Goal: Task Accomplishment & Management: Manage account settings

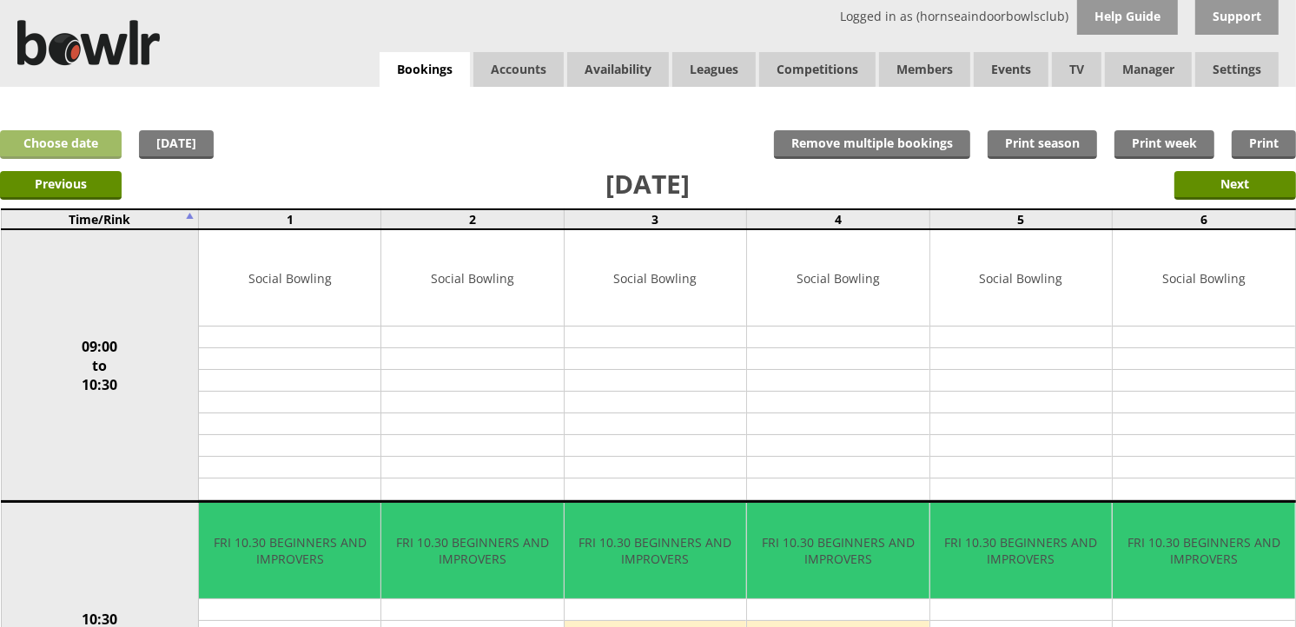
click at [78, 148] on link "Choose date" at bounding box center [61, 144] width 122 height 29
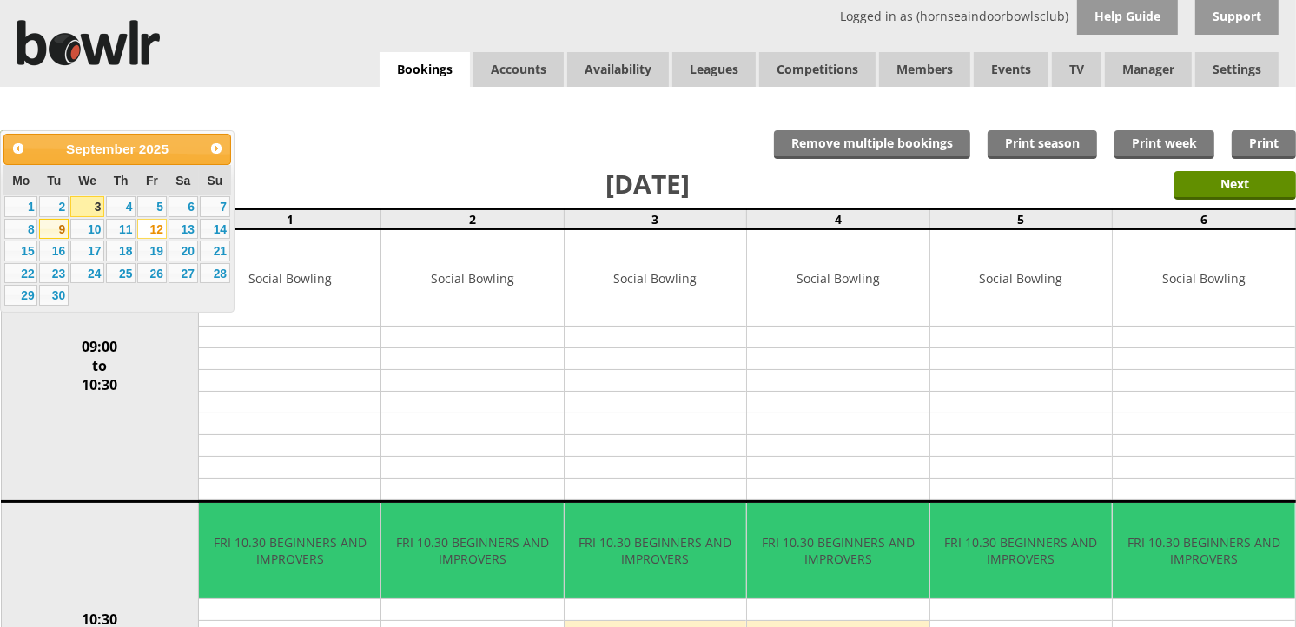
click at [56, 228] on link "9" at bounding box center [54, 229] width 30 height 21
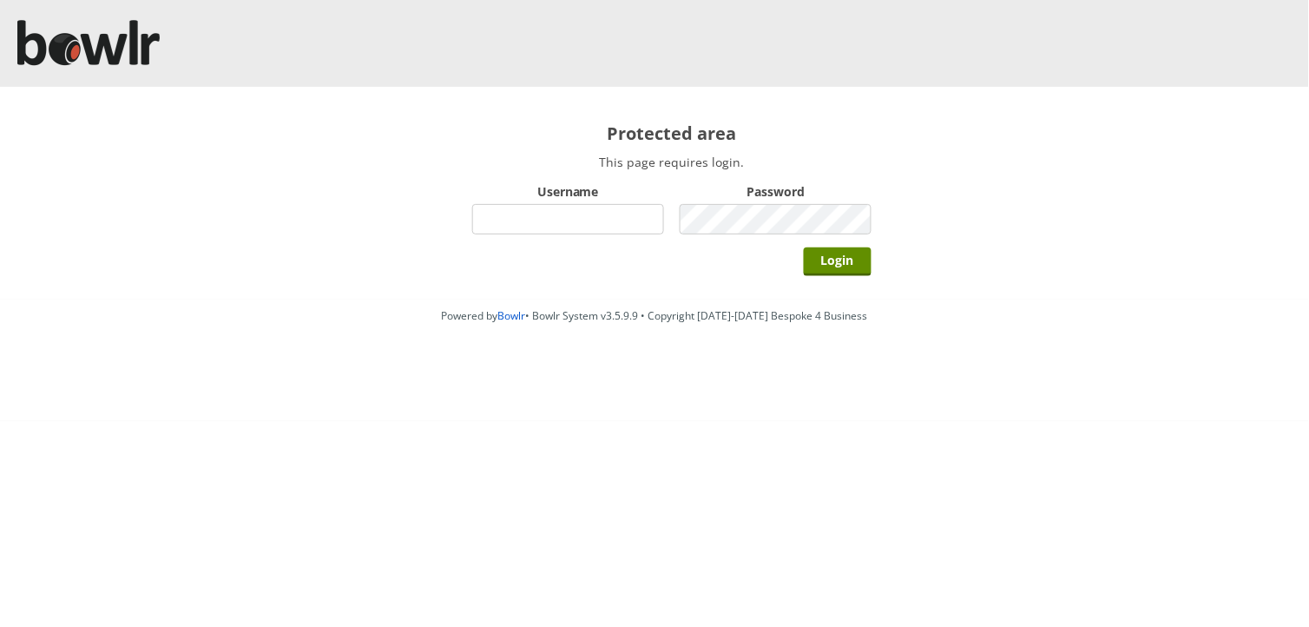
click at [551, 230] on input "Username" at bounding box center [568, 219] width 192 height 30
type input "Director"
click at [804, 247] on input "Login" at bounding box center [838, 261] width 68 height 29
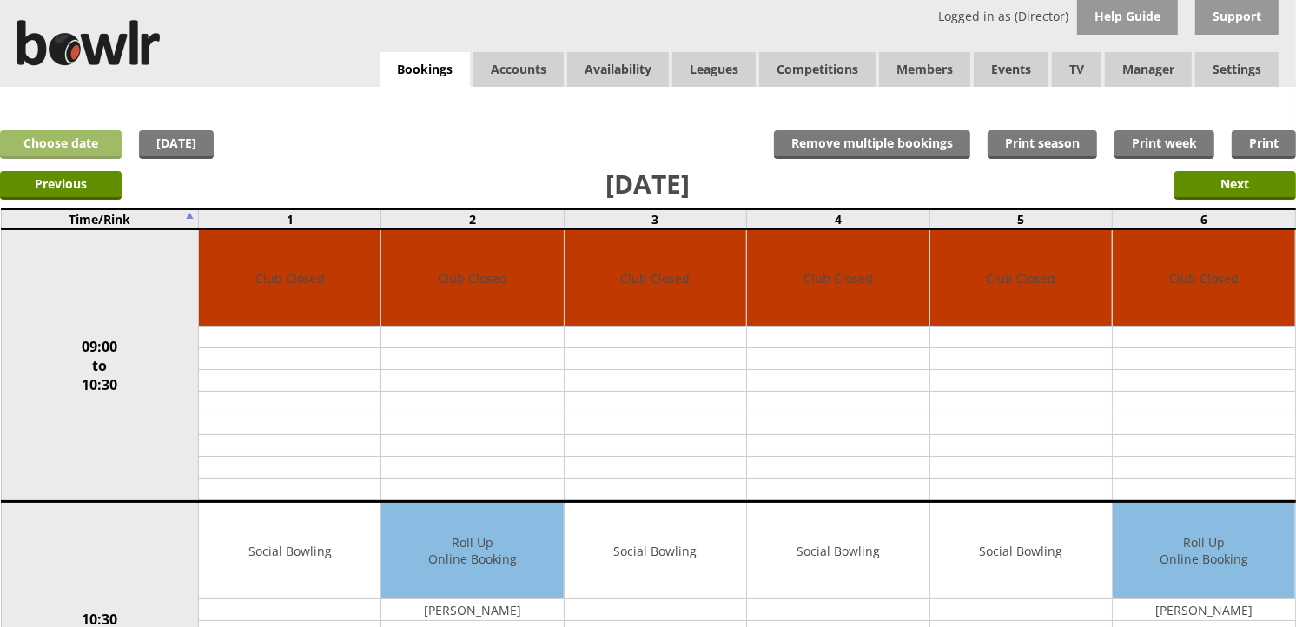
click at [69, 135] on link "Choose date" at bounding box center [61, 144] width 122 height 29
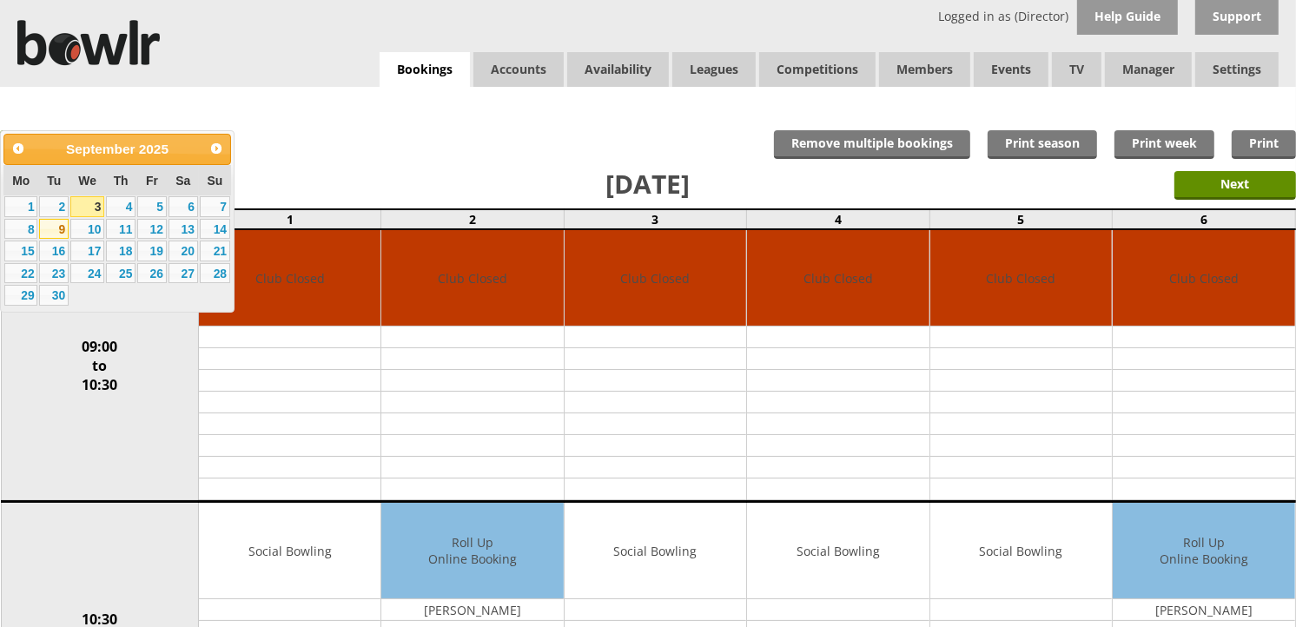
click at [55, 230] on link "9" at bounding box center [54, 229] width 30 height 21
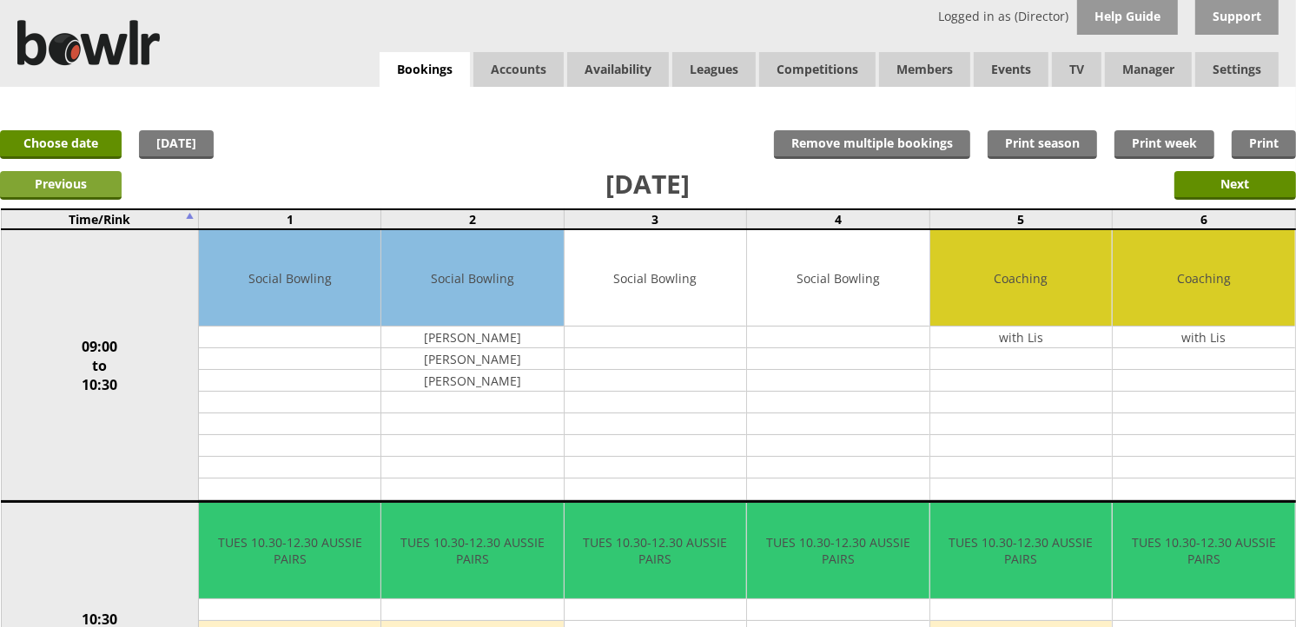
click at [66, 188] on input "Previous" at bounding box center [61, 185] width 122 height 29
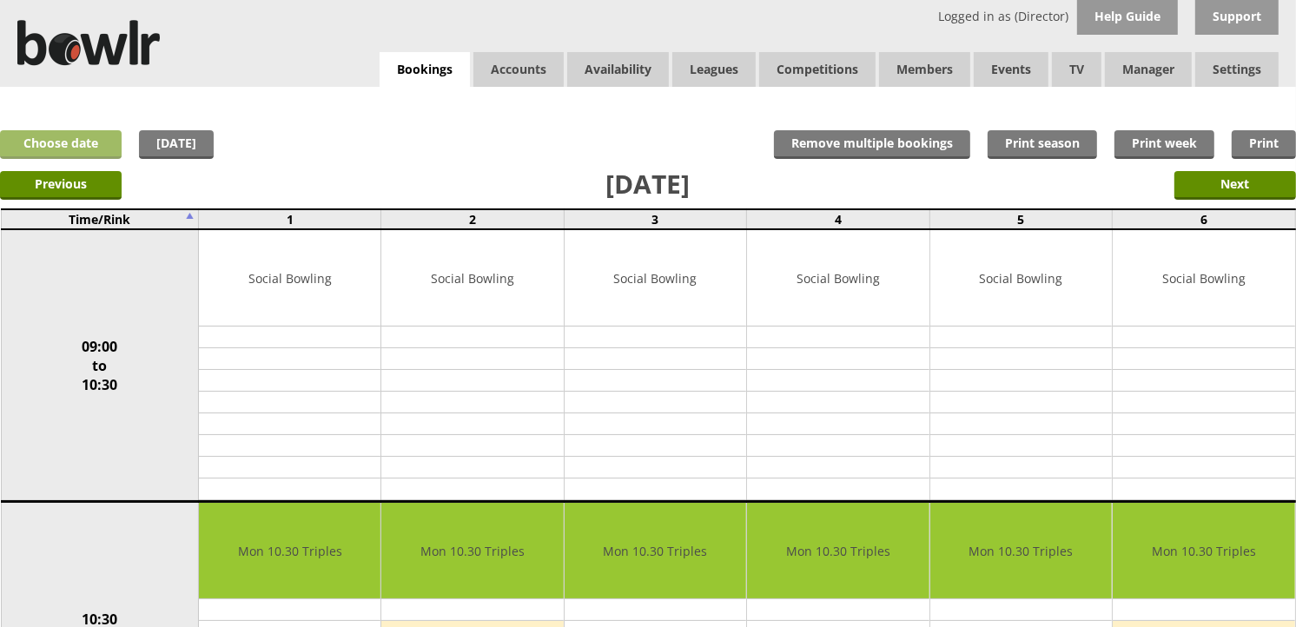
click at [91, 135] on link "Choose date" at bounding box center [61, 144] width 122 height 29
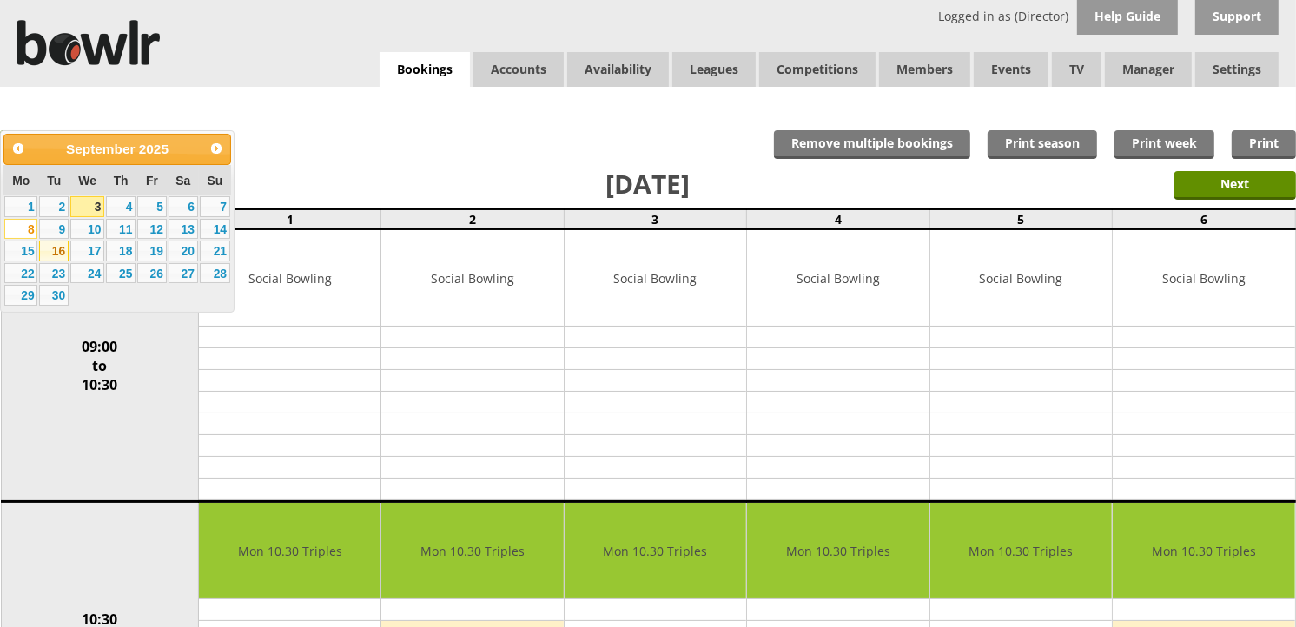
click at [56, 255] on link "16" at bounding box center [54, 251] width 30 height 21
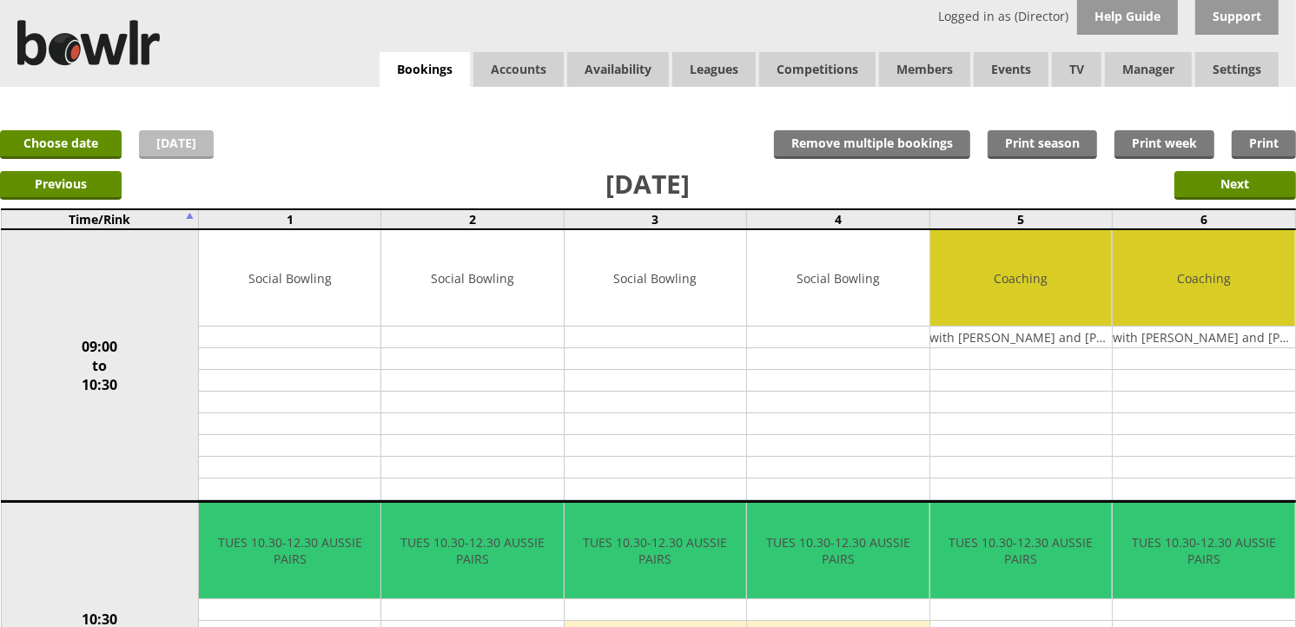
click at [185, 148] on link "[DATE]" at bounding box center [176, 144] width 75 height 29
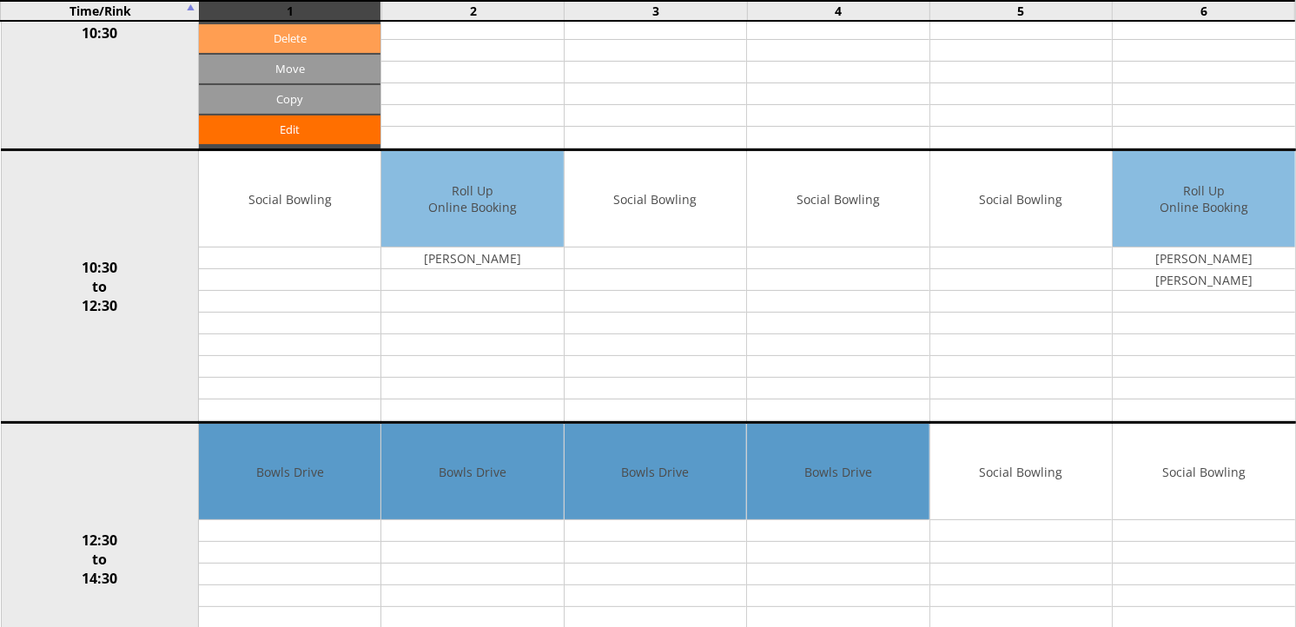
scroll to position [386, 0]
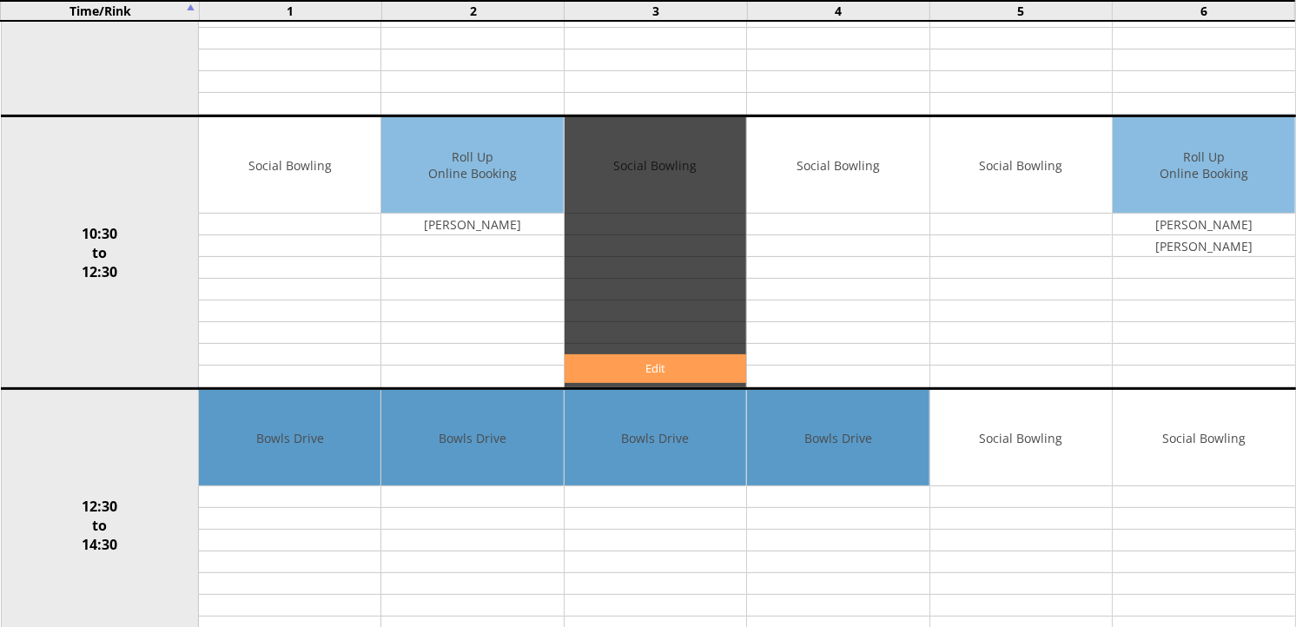
click at [663, 366] on link "Edit" at bounding box center [654, 368] width 181 height 29
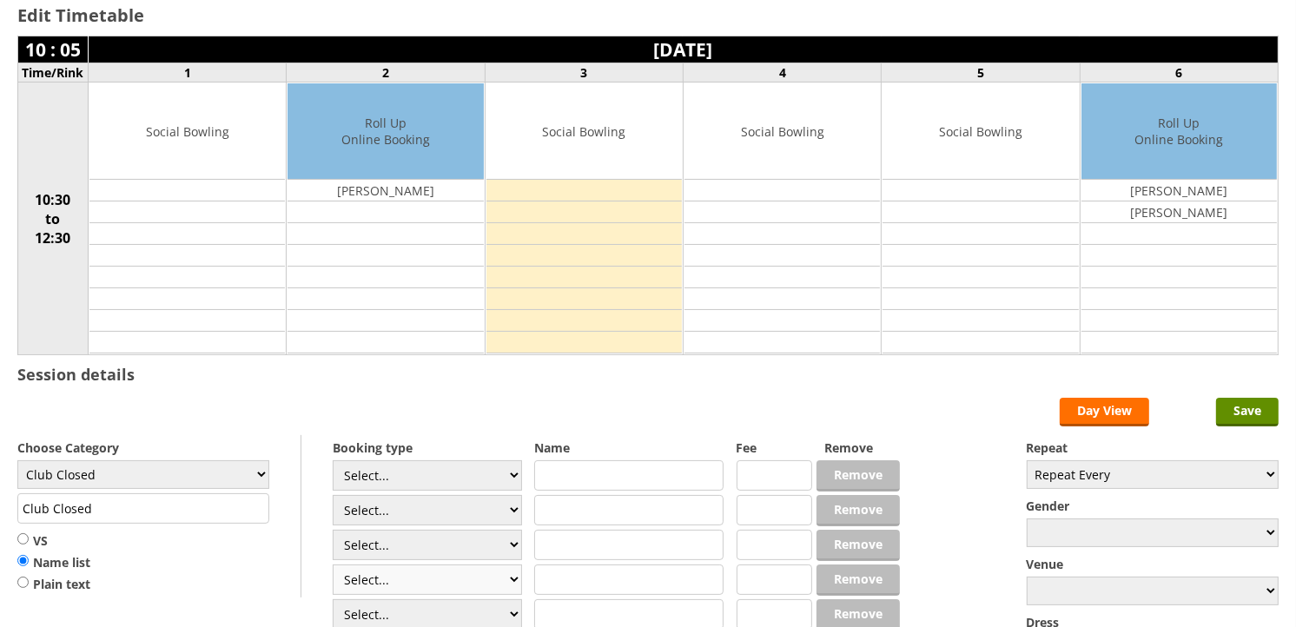
scroll to position [193, 0]
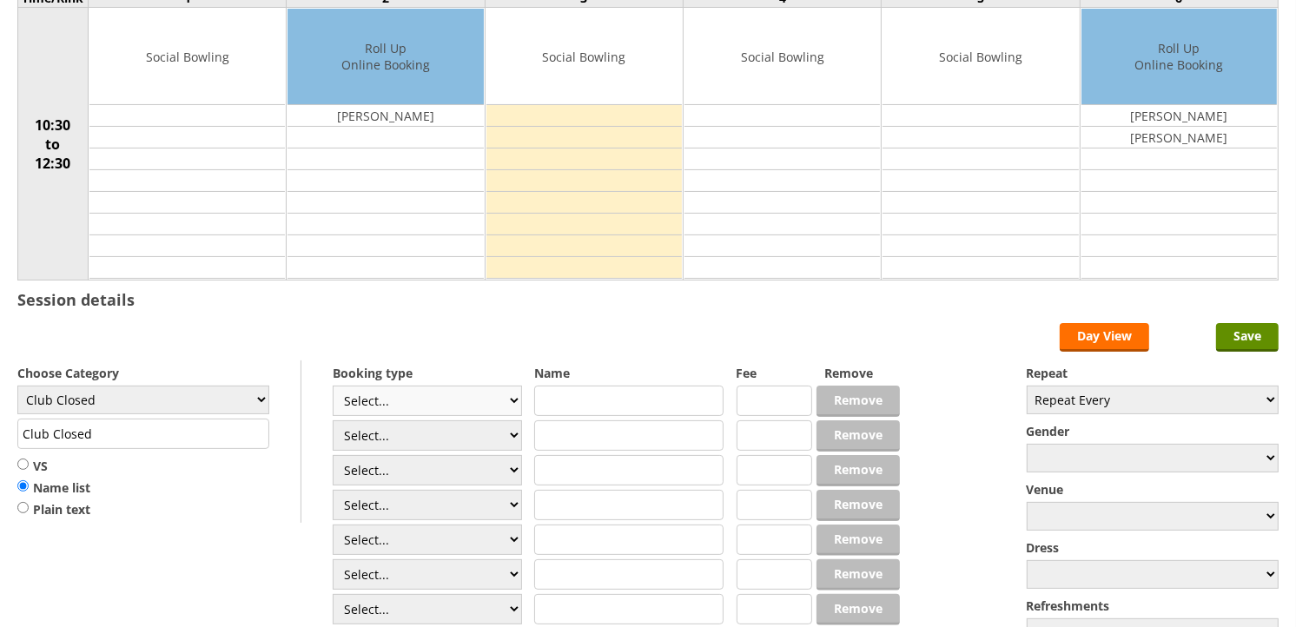
click at [517, 400] on select "Select... Club Competition (Member) Club Competition (Visitor) National (Member…" at bounding box center [427, 401] width 189 height 30
select select "1_54"
click at [333, 386] on select "Select... Club Competition (Member) Club Competition (Visitor) National (Member…" at bounding box center [427, 401] width 189 height 30
type input "3.0000"
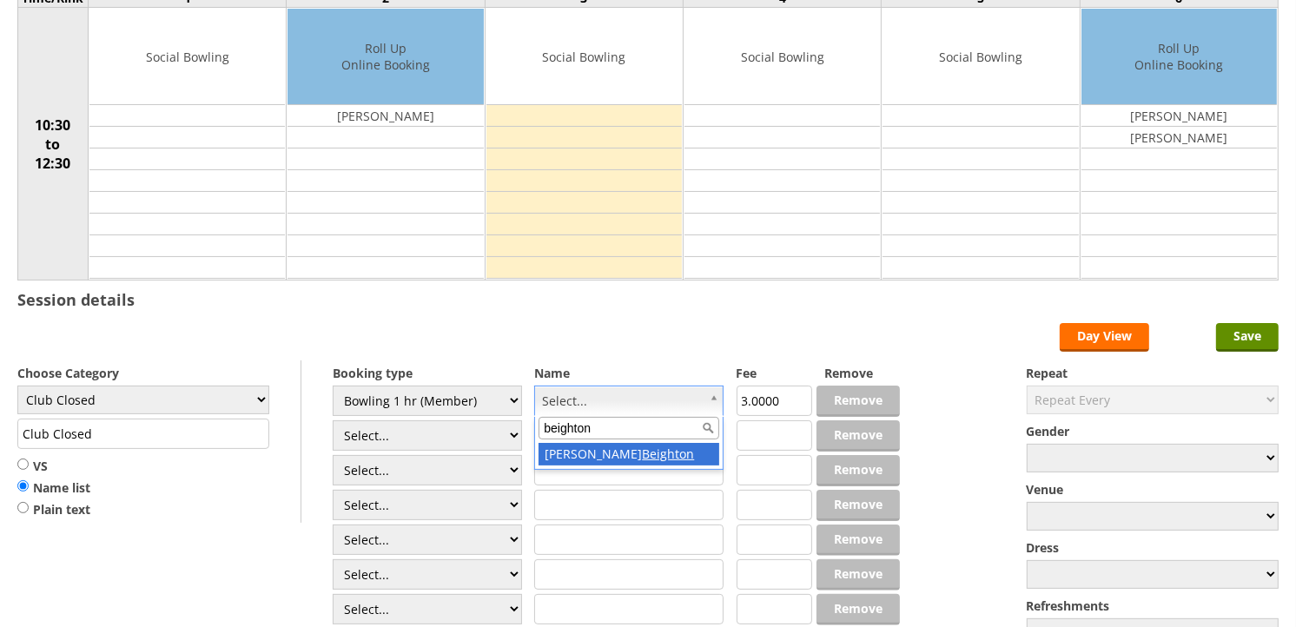
type input "beighton"
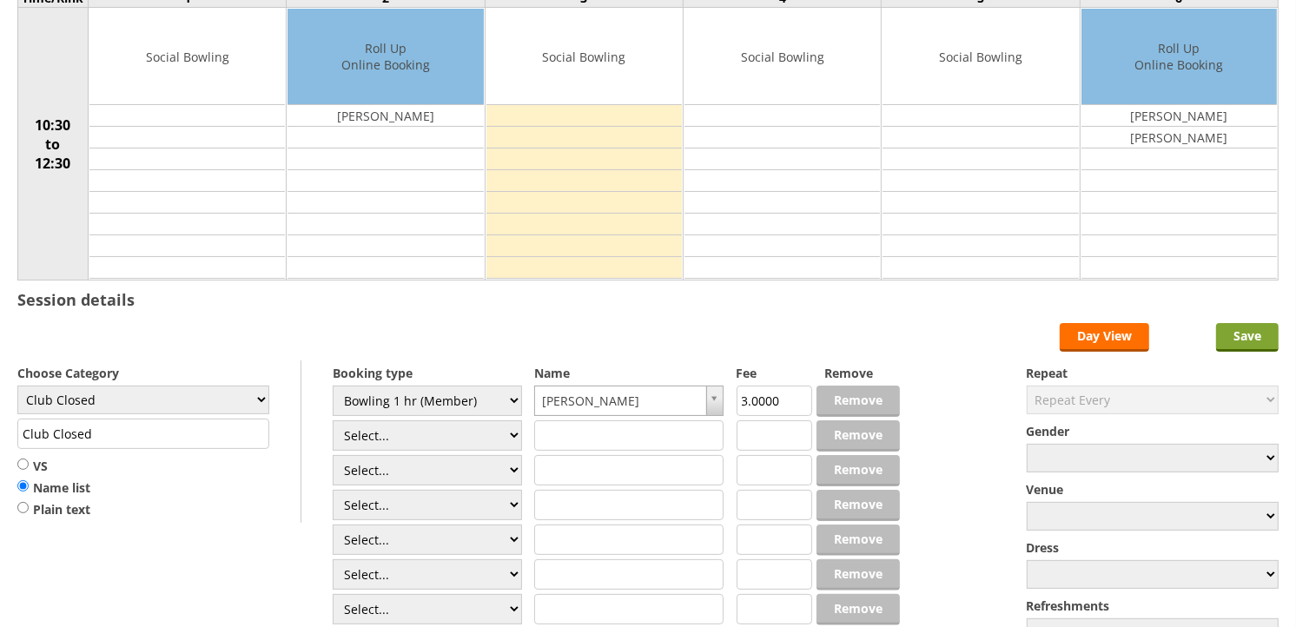
click at [1227, 340] on input "Save" at bounding box center [1247, 337] width 63 height 29
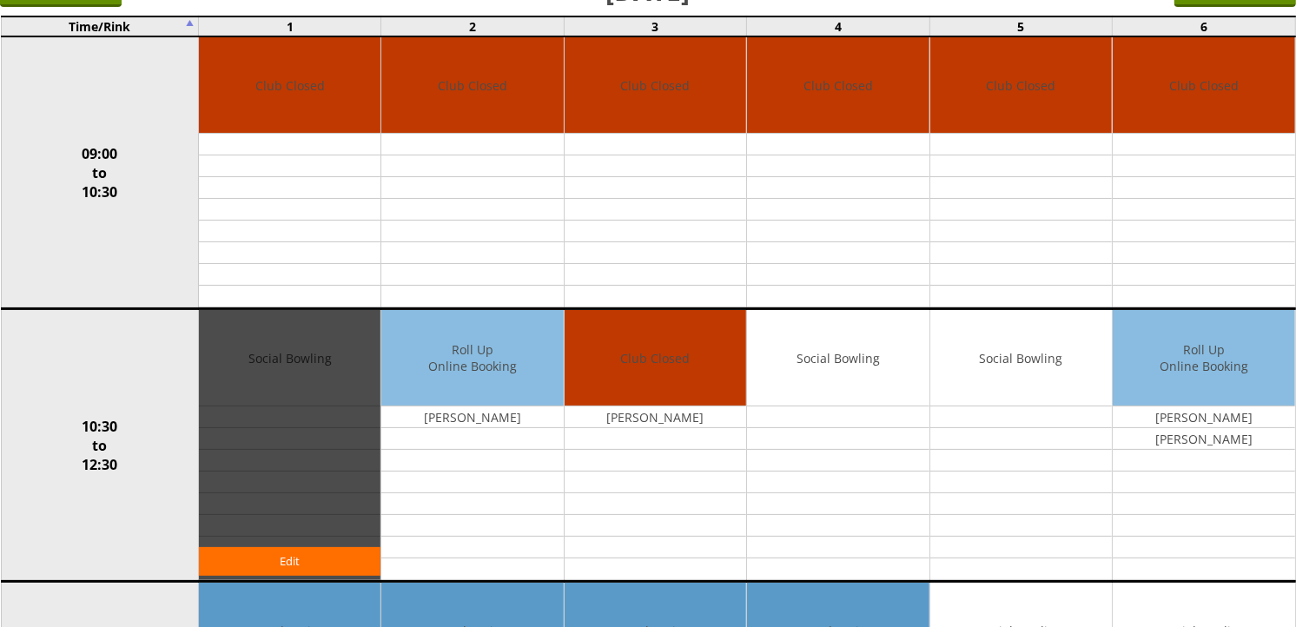
scroll to position [193, 0]
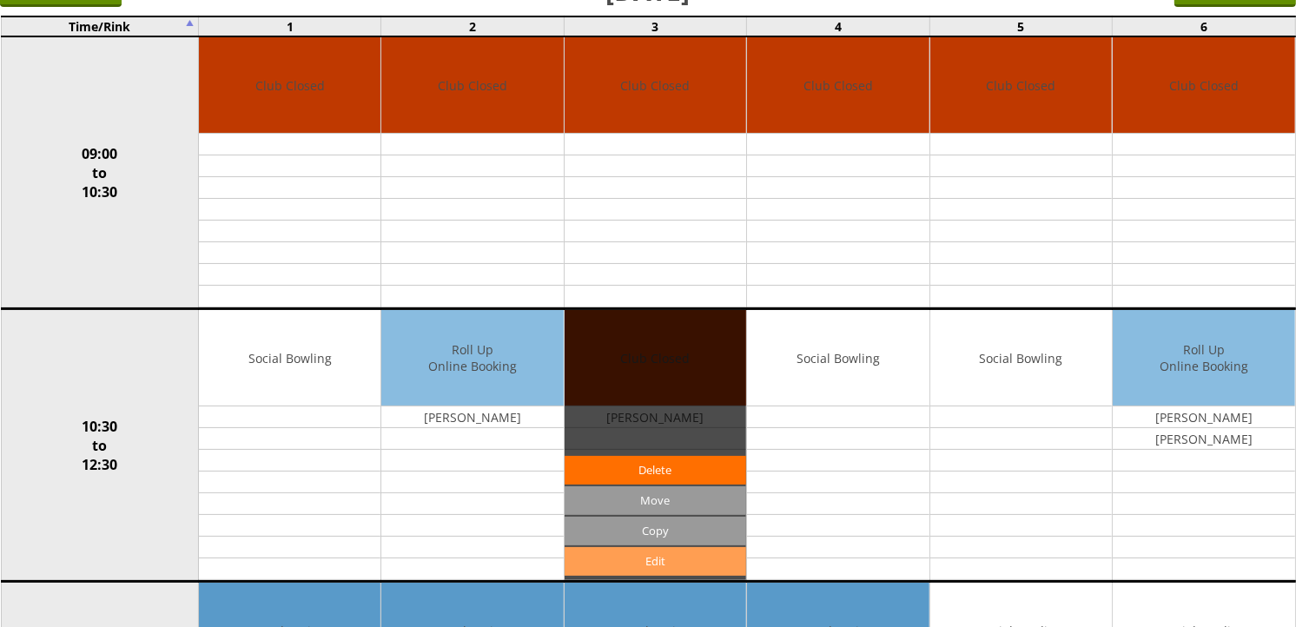
click at [669, 563] on link "Edit" at bounding box center [654, 561] width 181 height 29
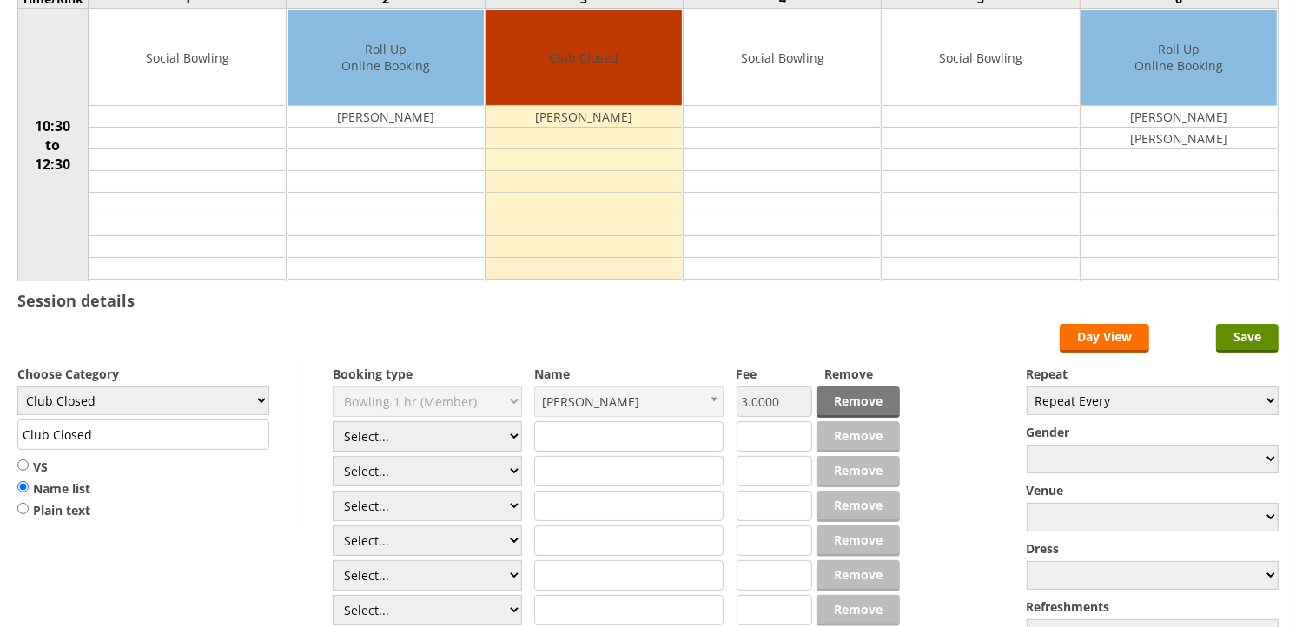
scroll to position [193, 0]
click at [261, 403] on select "Club Closed Singles League Triples League Pairs League Friendly Social Bowling …" at bounding box center [143, 400] width 252 height 29
select select "119"
click at [17, 386] on select "Club Closed Singles League Triples League Pairs League Friendly Social Bowling …" at bounding box center [143, 400] width 252 height 29
type input "Social Bowling"
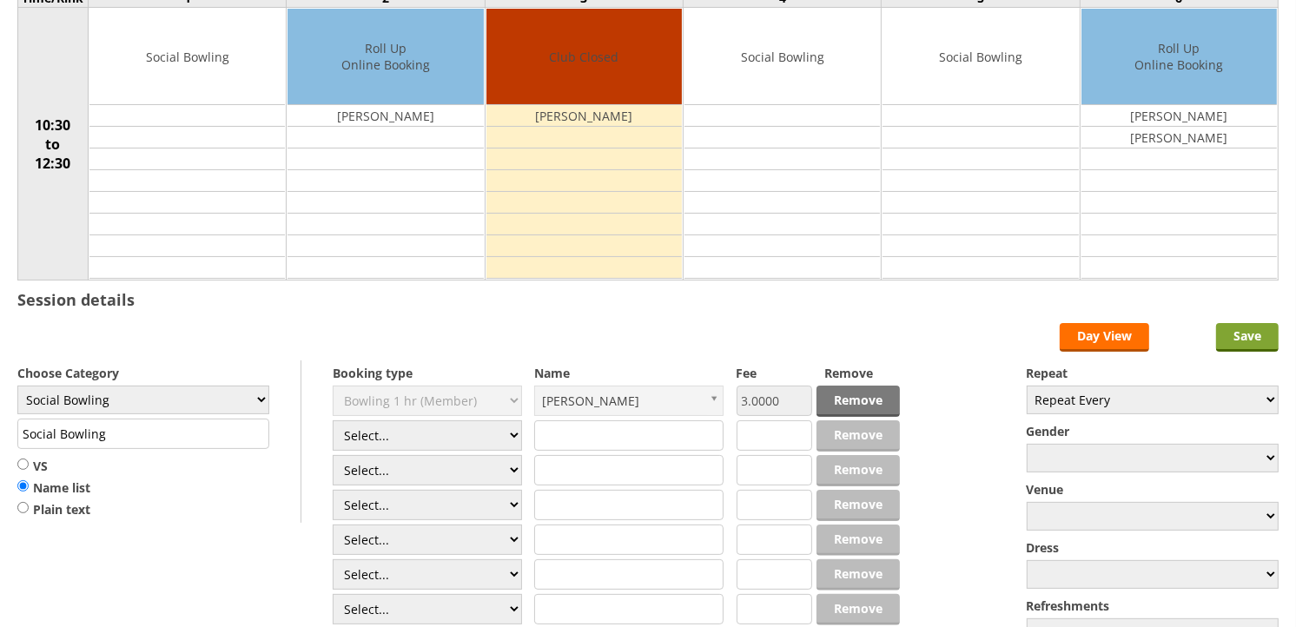
click at [1235, 337] on input "Save" at bounding box center [1247, 337] width 63 height 29
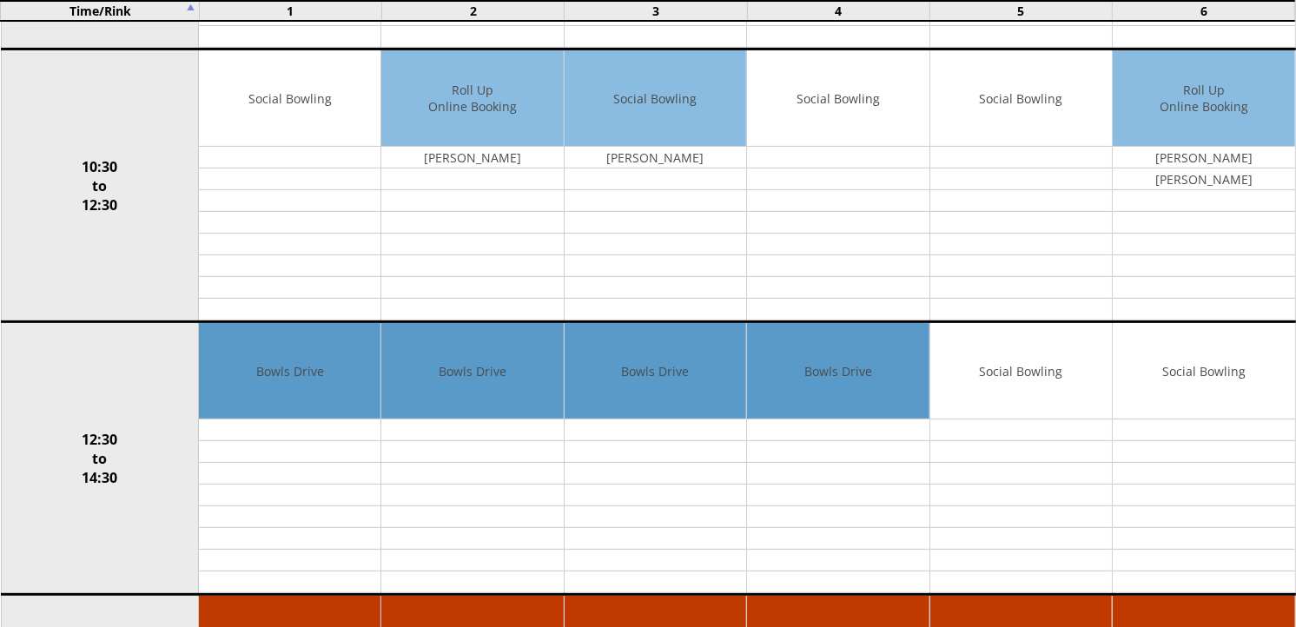
scroll to position [482, 0]
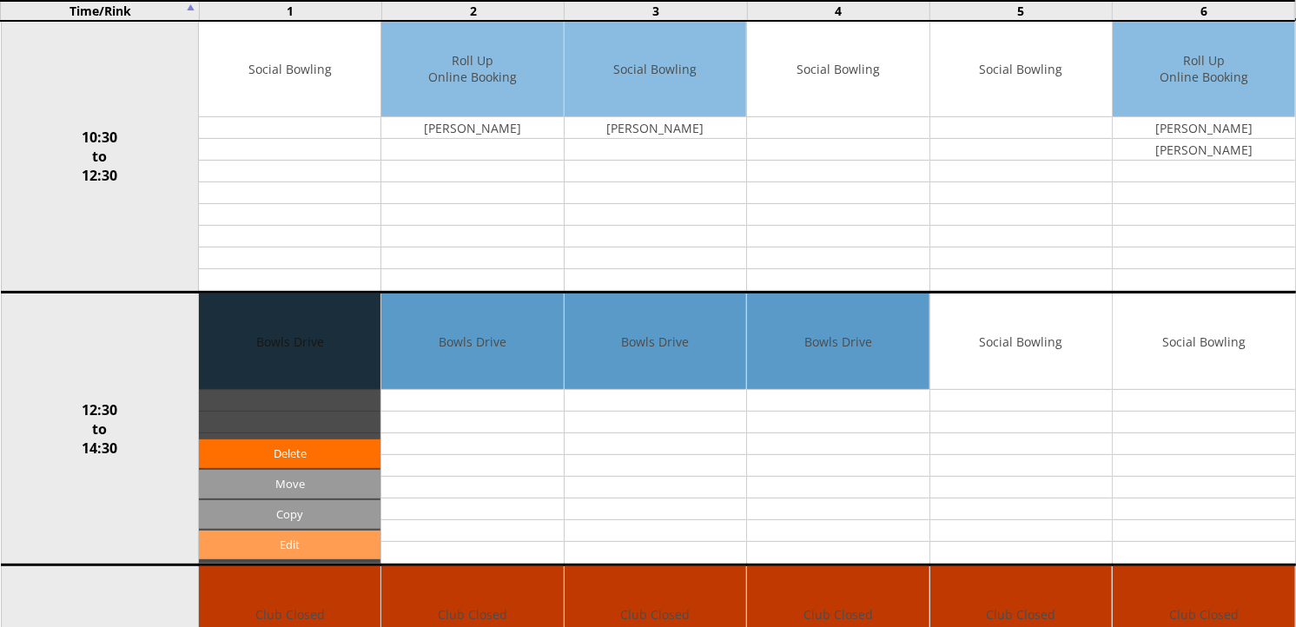
click at [300, 543] on link "Edit" at bounding box center [289, 545] width 181 height 29
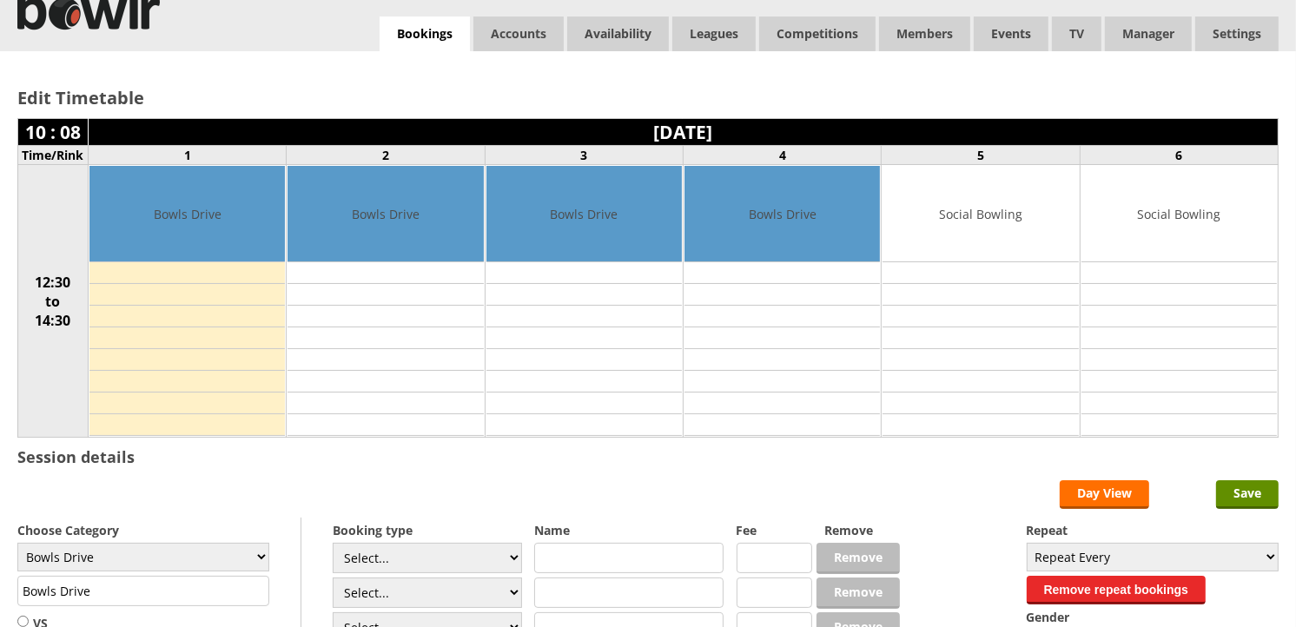
scroll to position [96, 0]
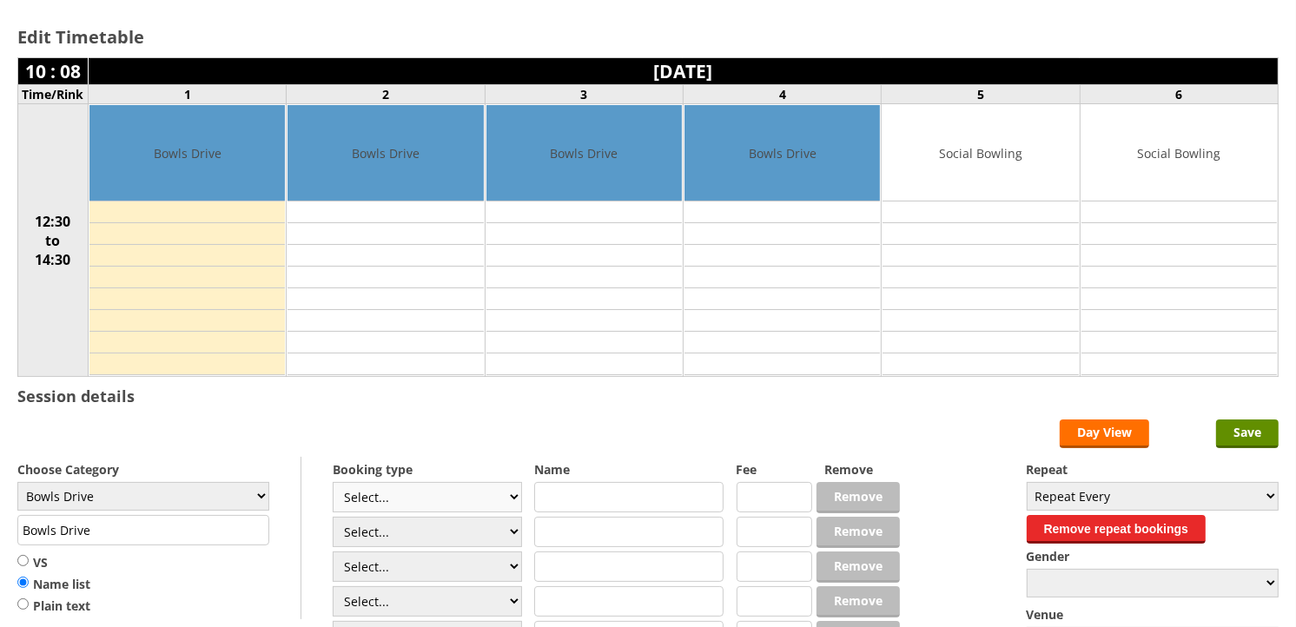
click at [518, 498] on select "Select... Club Competition (Member) Club Competition (Visitor) National (Member…" at bounding box center [427, 497] width 189 height 30
select select "1_50"
click at [333, 483] on select "Select... Club Competition (Member) Club Competition (Visitor) National (Member…" at bounding box center [427, 497] width 189 height 30
type input "5.0000"
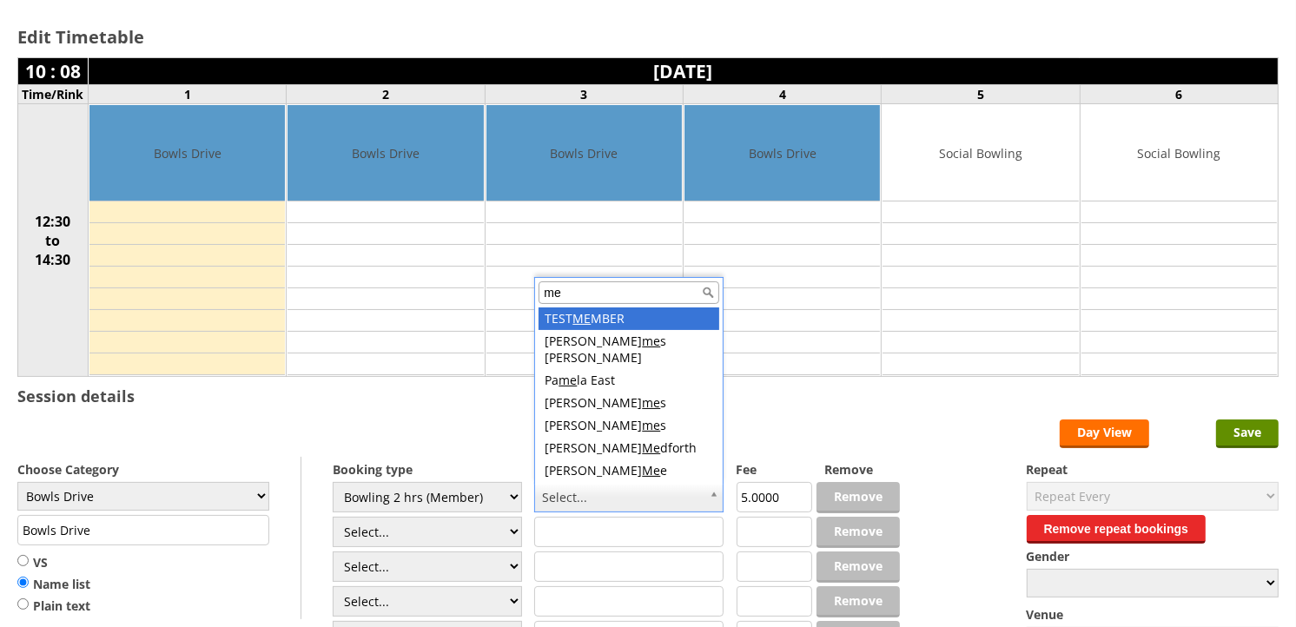
scroll to position [5, 0]
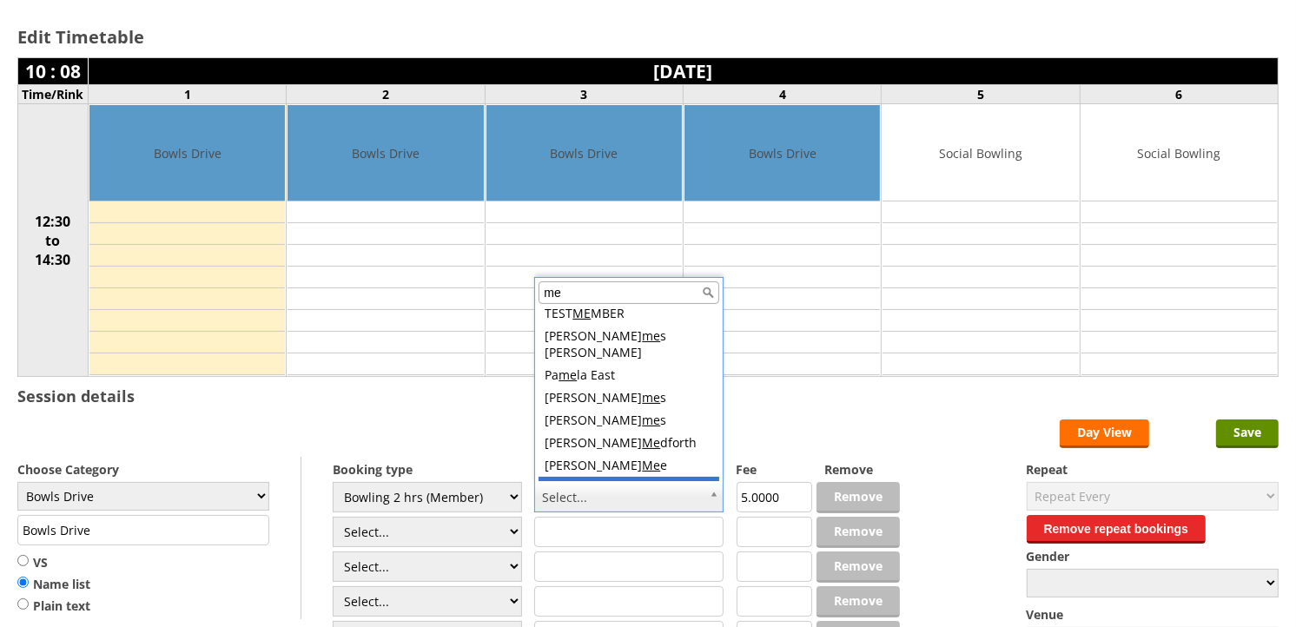
type input "me"
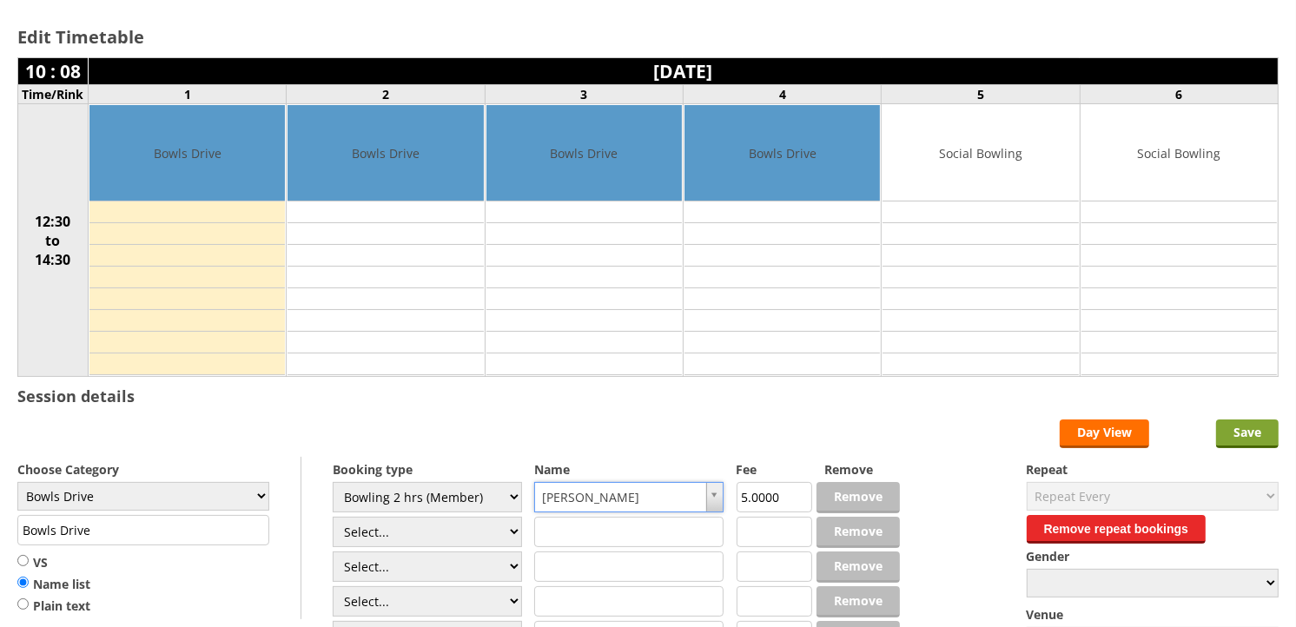
click at [1236, 429] on input "Save" at bounding box center [1247, 433] width 63 height 29
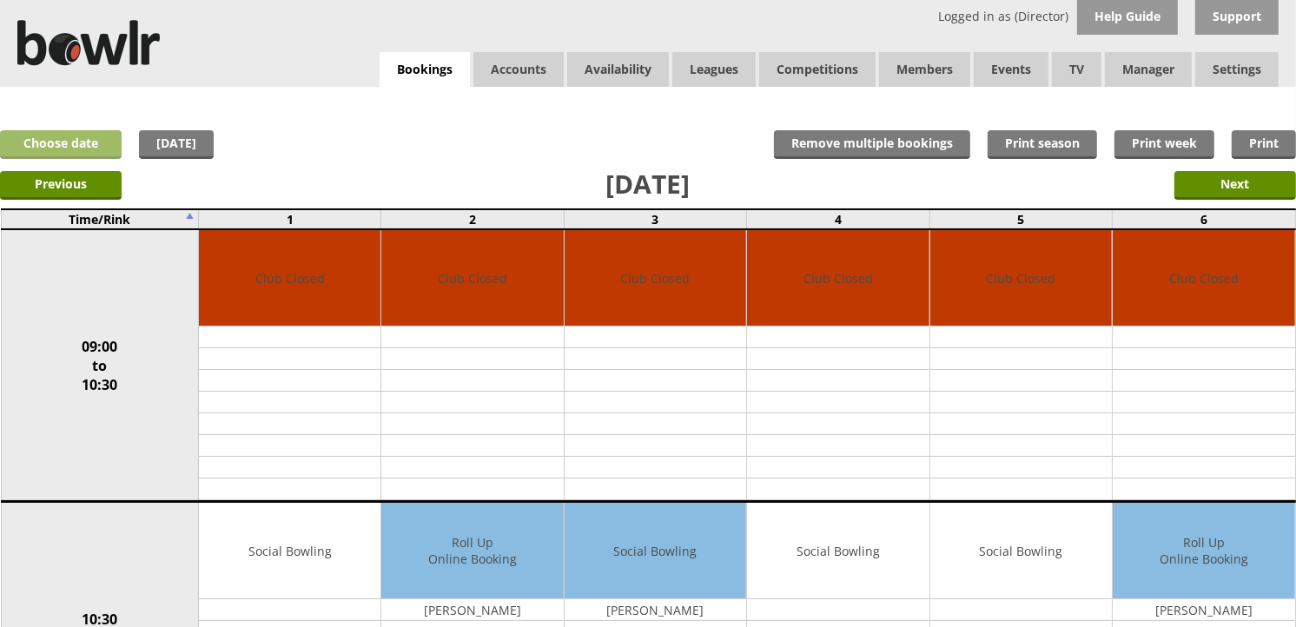
click at [79, 142] on link "Choose date" at bounding box center [61, 144] width 122 height 29
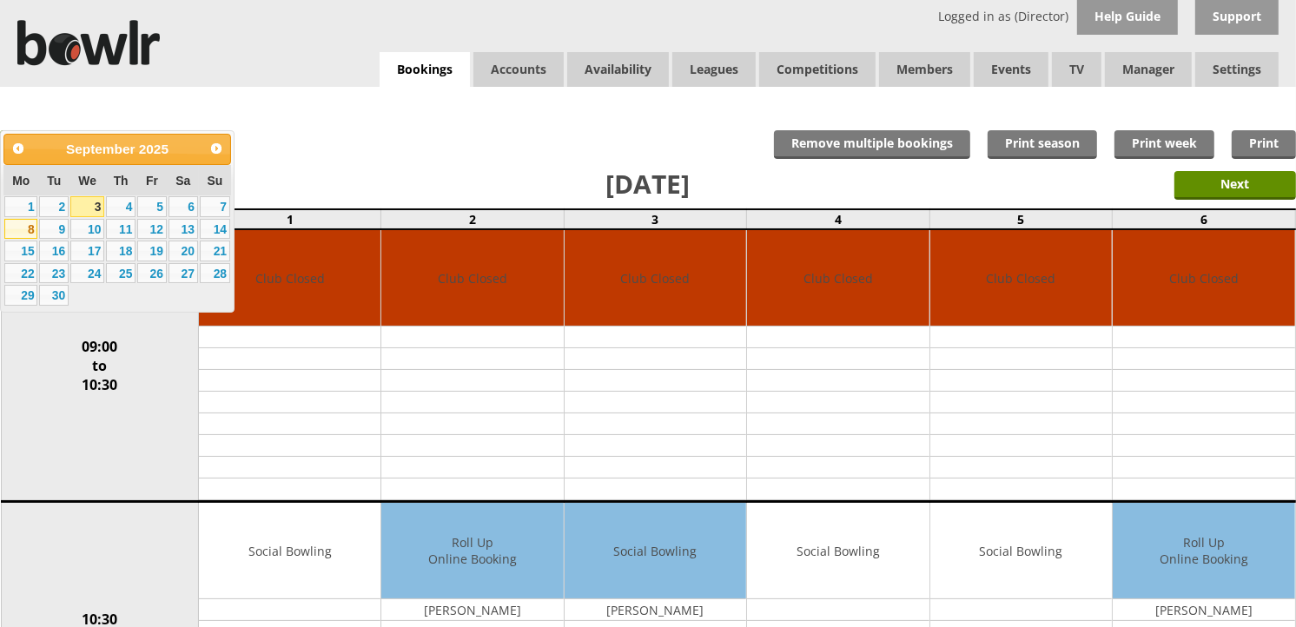
click at [20, 235] on link "8" at bounding box center [20, 229] width 33 height 21
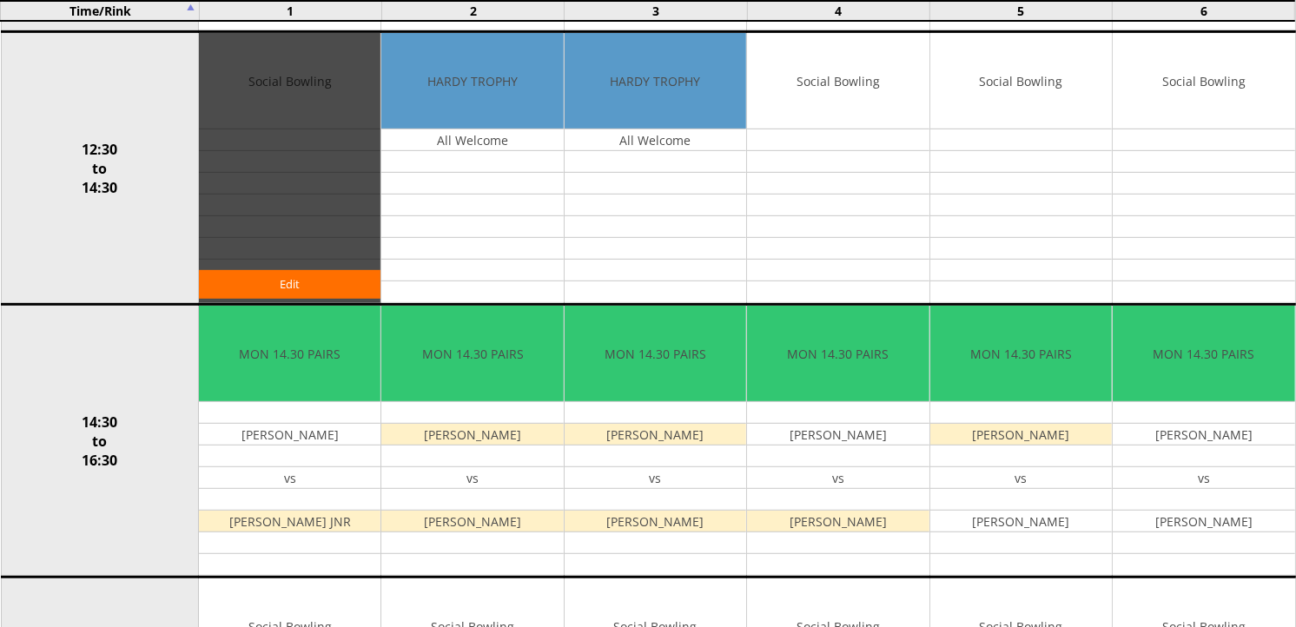
scroll to position [771, 0]
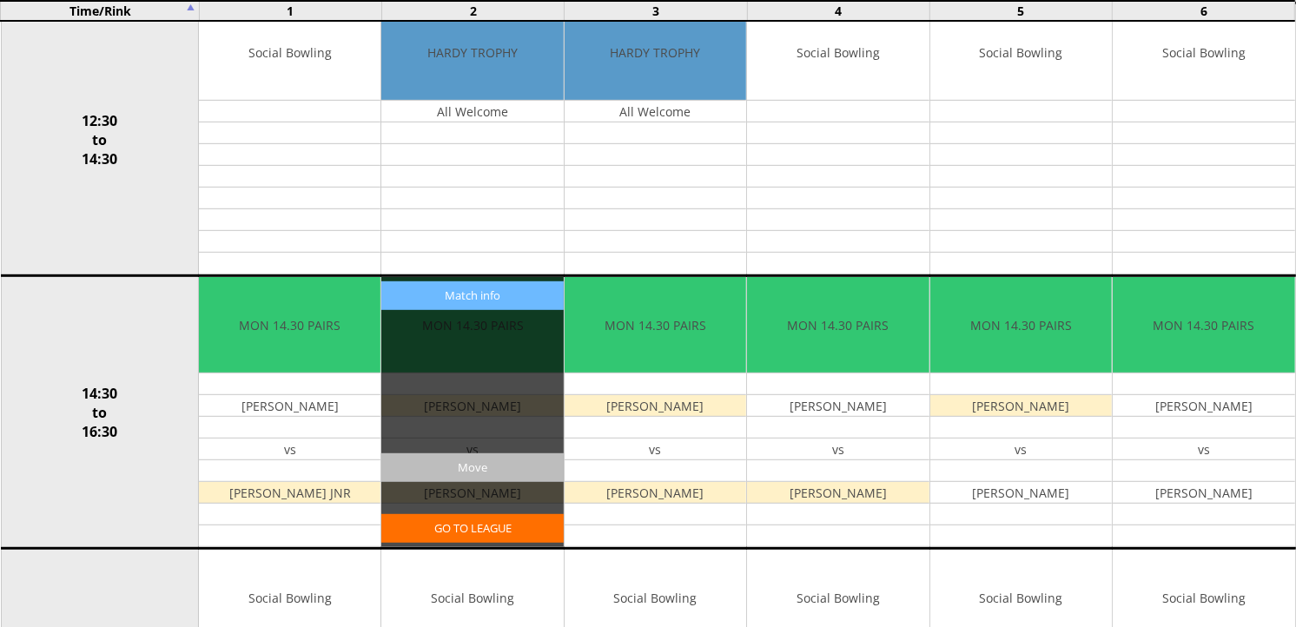
click at [470, 465] on input "Move" at bounding box center [471, 467] width 181 height 29
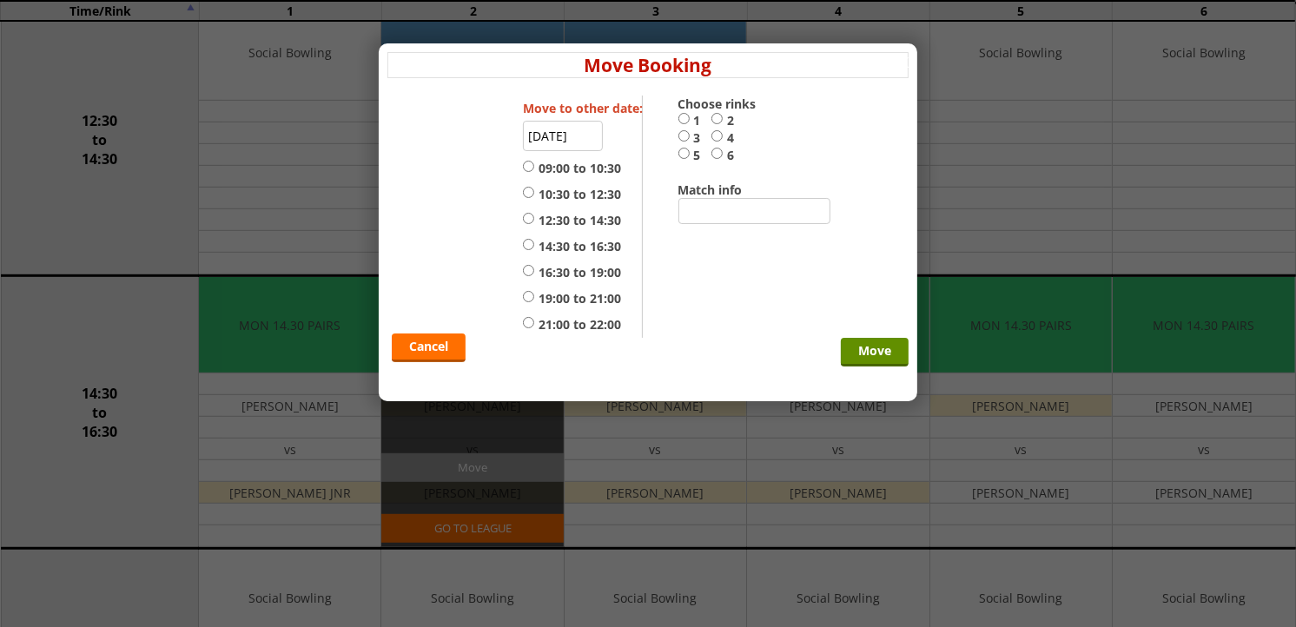
click at [579, 142] on input "08-09-2025" at bounding box center [563, 136] width 80 height 30
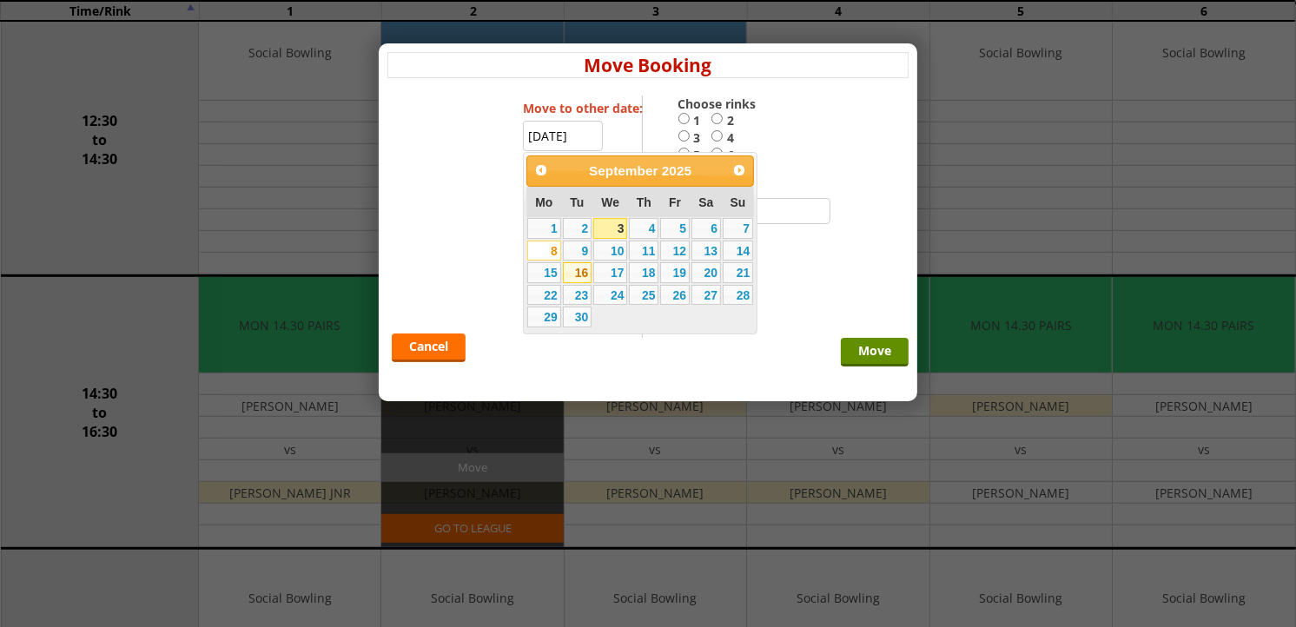
click at [576, 278] on link "16" at bounding box center [578, 272] width 30 height 21
type input "[DATE]"
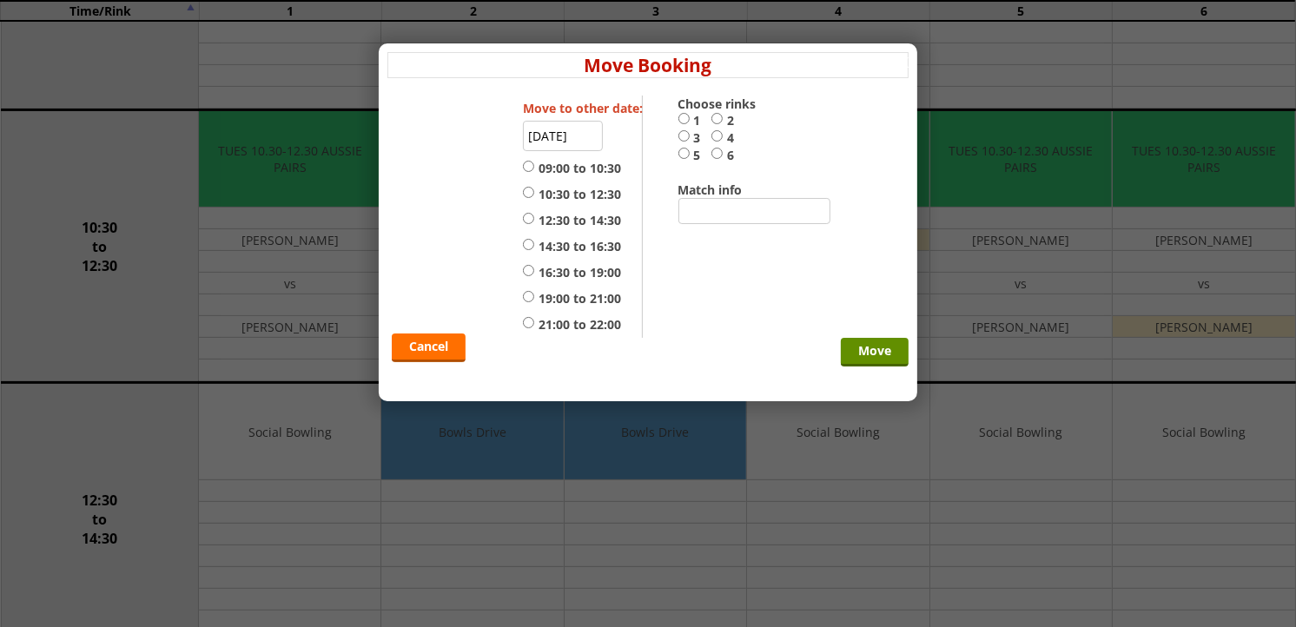
scroll to position [386, 0]
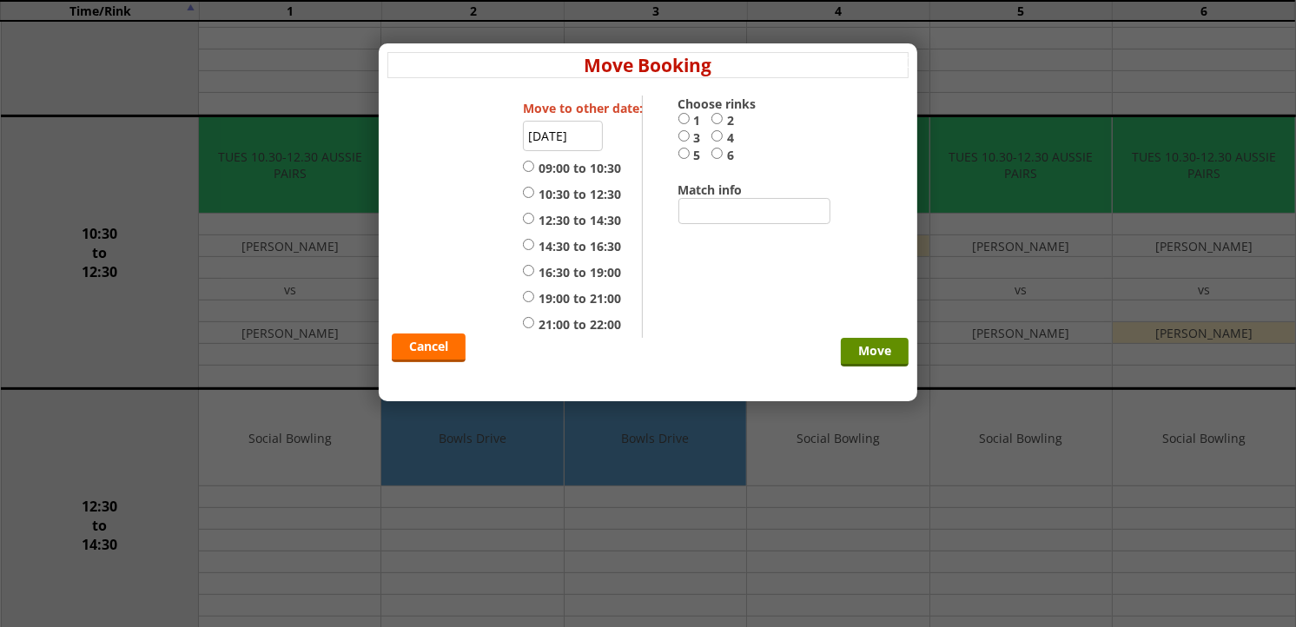
click at [527, 296] on input "19:00 to 21:00" at bounding box center [528, 296] width 11 height 13
radio input "true"
click at [718, 117] on input "2" at bounding box center [716, 118] width 11 height 13
radio input "true"
click at [872, 350] on input "Move" at bounding box center [875, 352] width 68 height 29
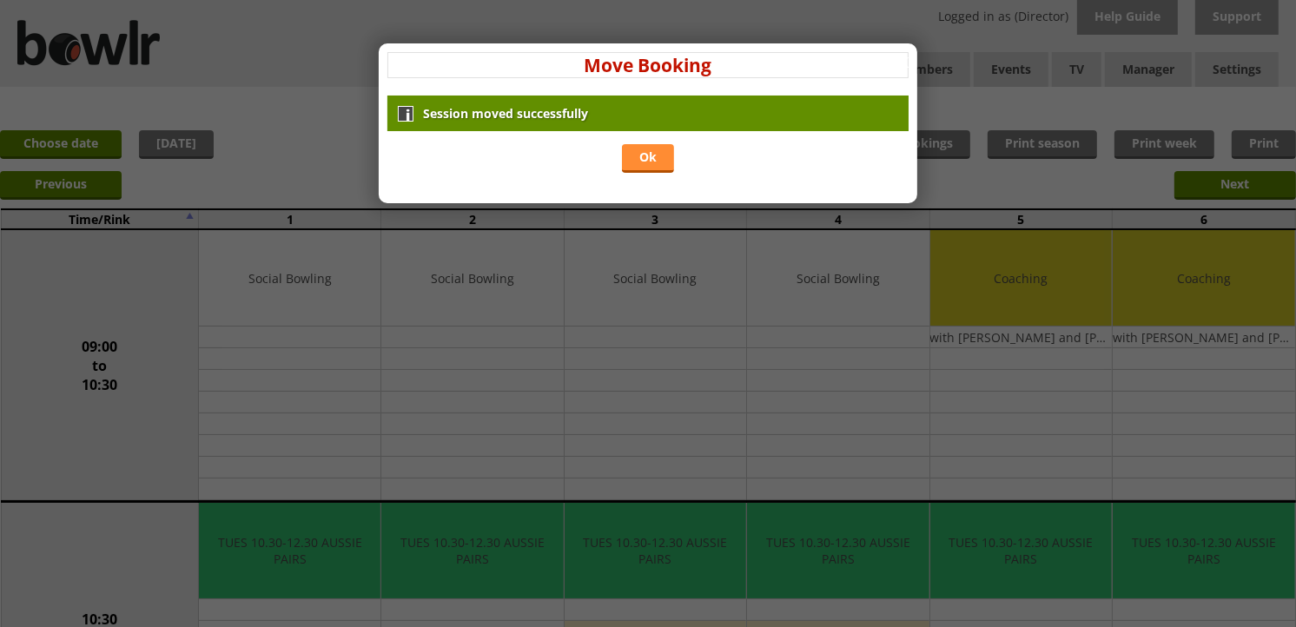
click at [656, 157] on link "Ok" at bounding box center [648, 158] width 52 height 29
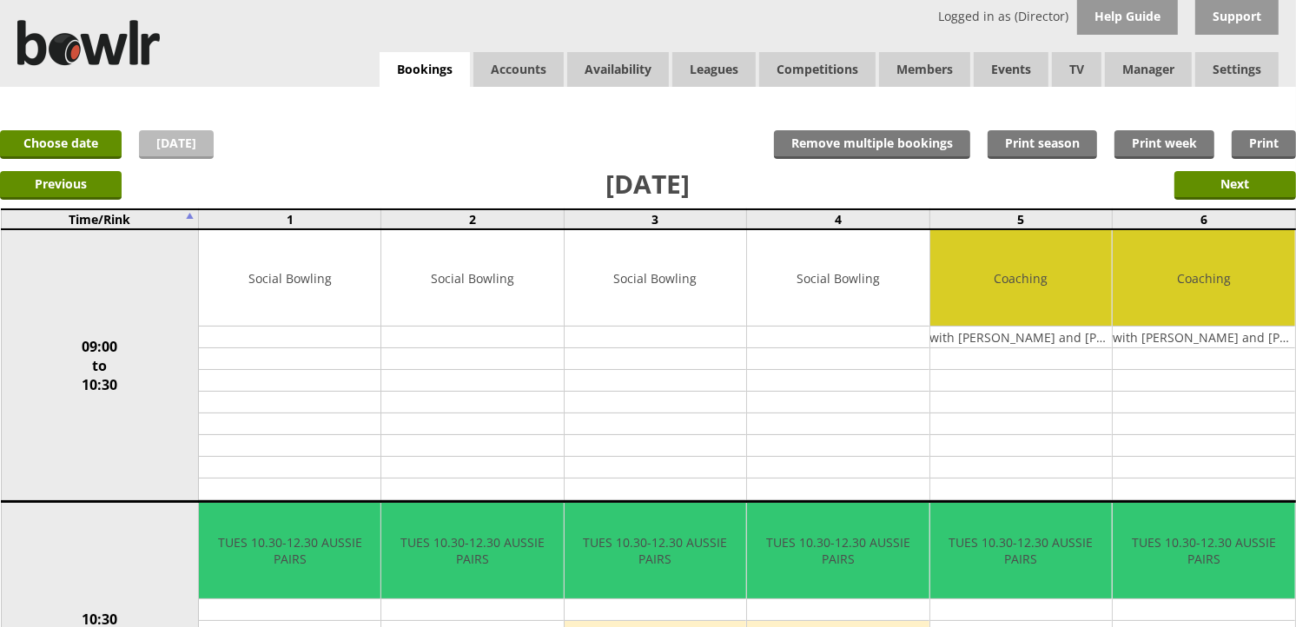
click at [197, 143] on link "[DATE]" at bounding box center [176, 144] width 75 height 29
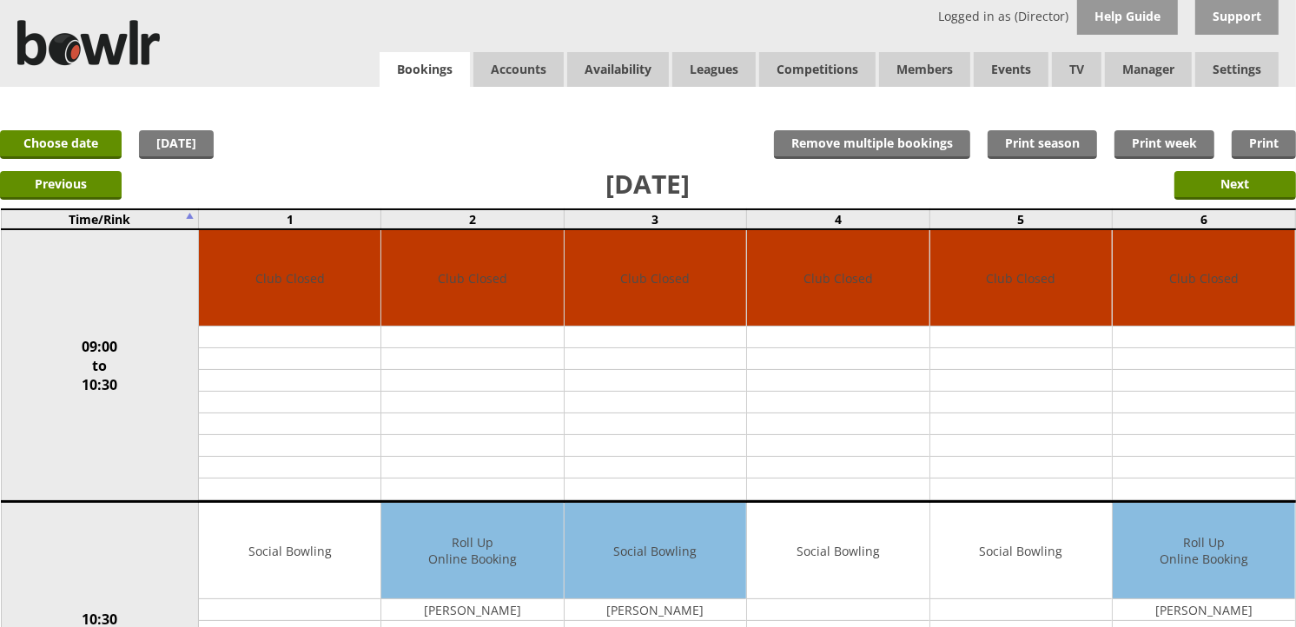
click at [408, 56] on link "Bookings" at bounding box center [424, 70] width 90 height 36
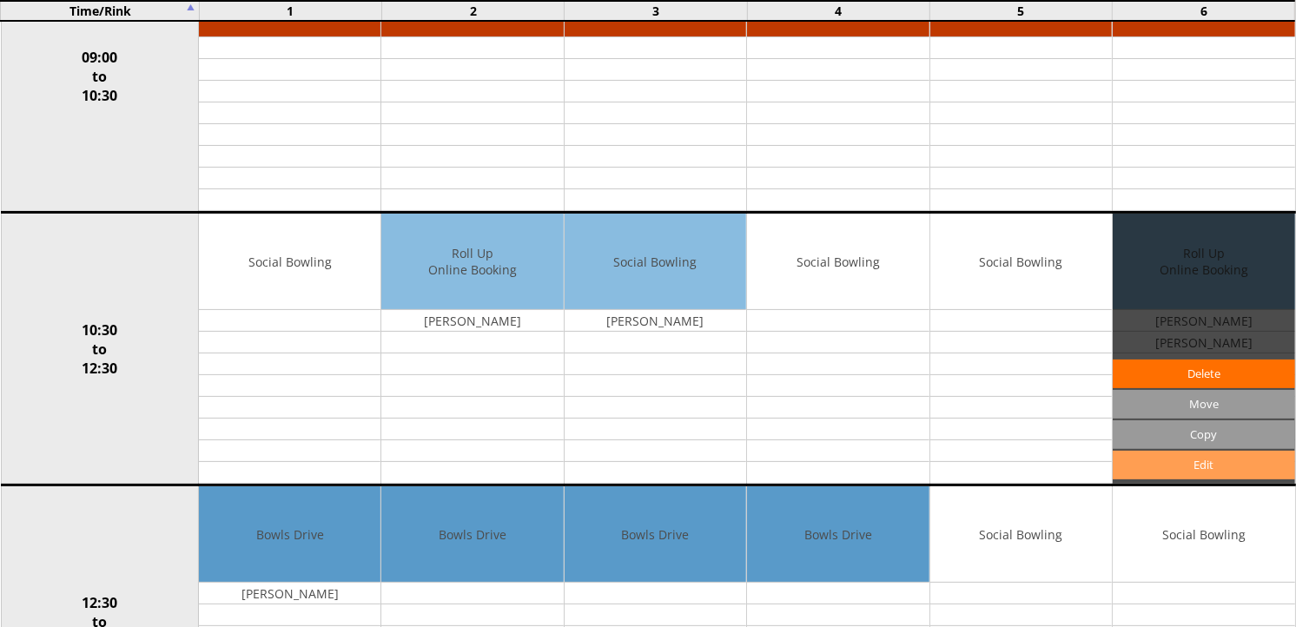
scroll to position [289, 0]
click at [1166, 463] on link "Edit" at bounding box center [1202, 465] width 181 height 29
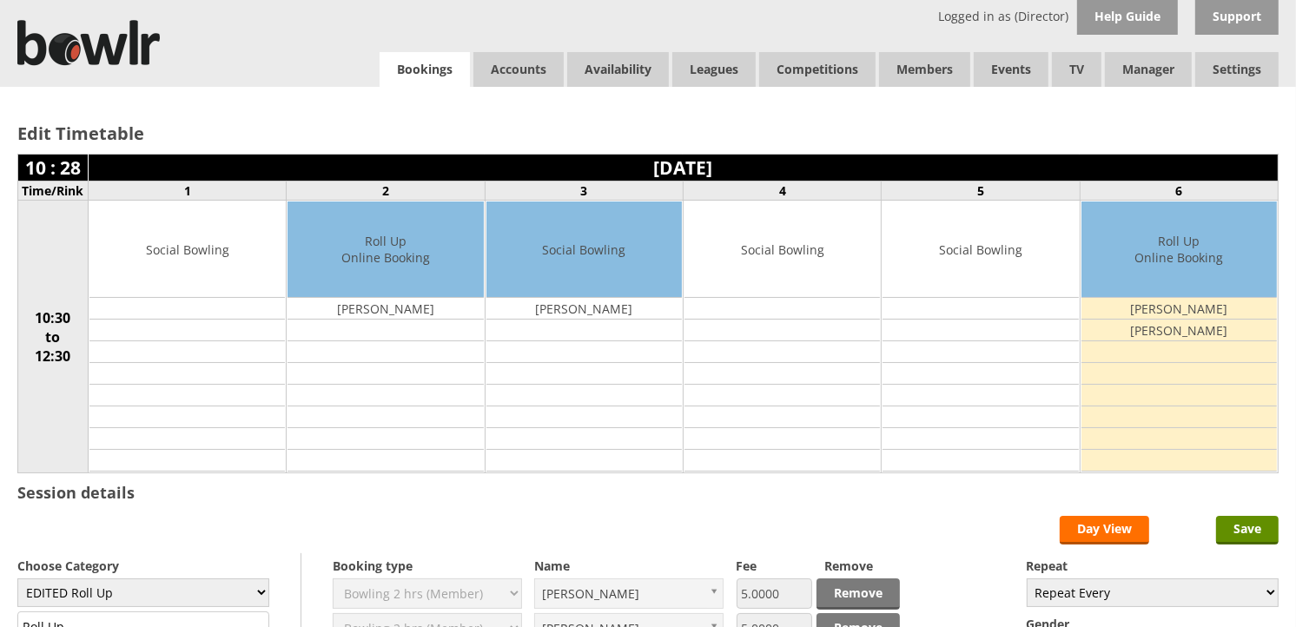
click at [395, 75] on link "Bookings" at bounding box center [424, 70] width 90 height 36
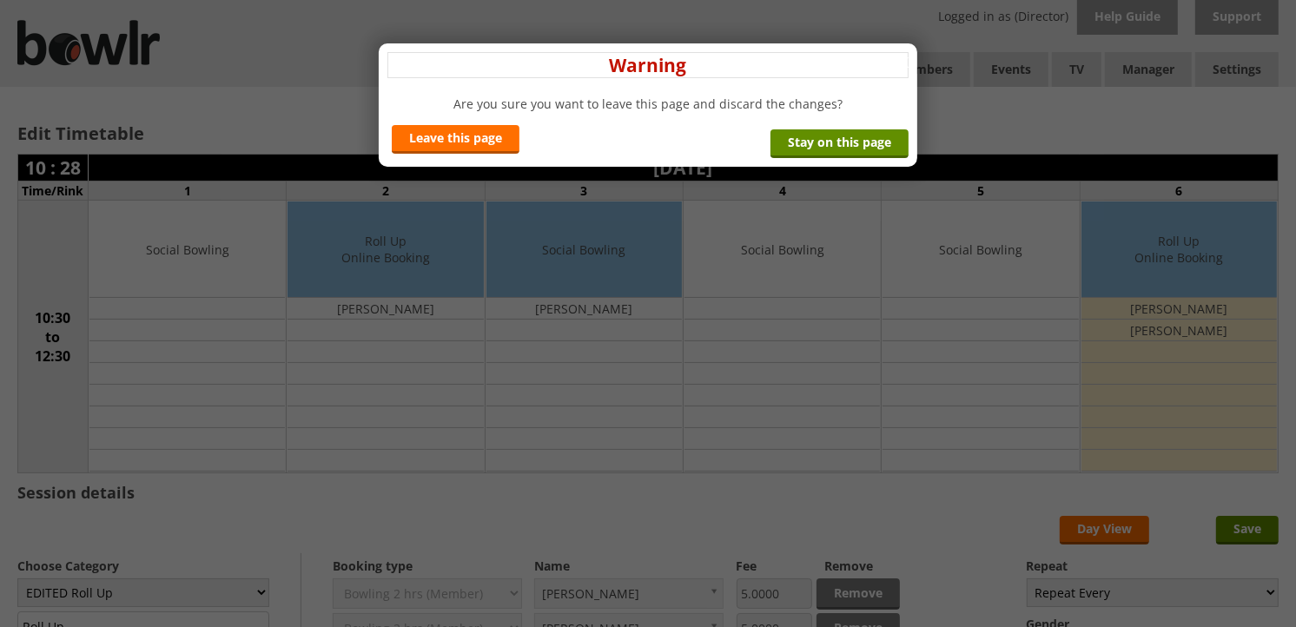
click at [435, 124] on div "x Warning Are you sure you want to leave this page and discard the changes? Lea…" at bounding box center [648, 104] width 538 height 123
click at [438, 130] on link "Leave this page" at bounding box center [456, 139] width 128 height 29
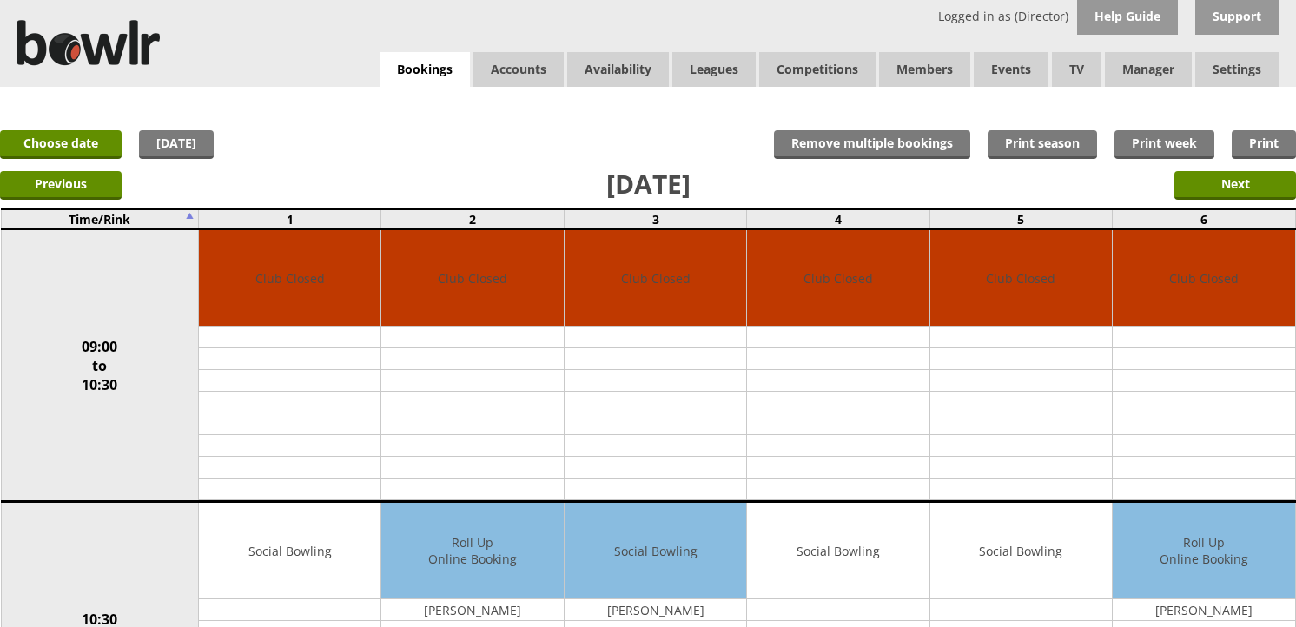
click at [109, 146] on link "Choose date" at bounding box center [61, 144] width 122 height 29
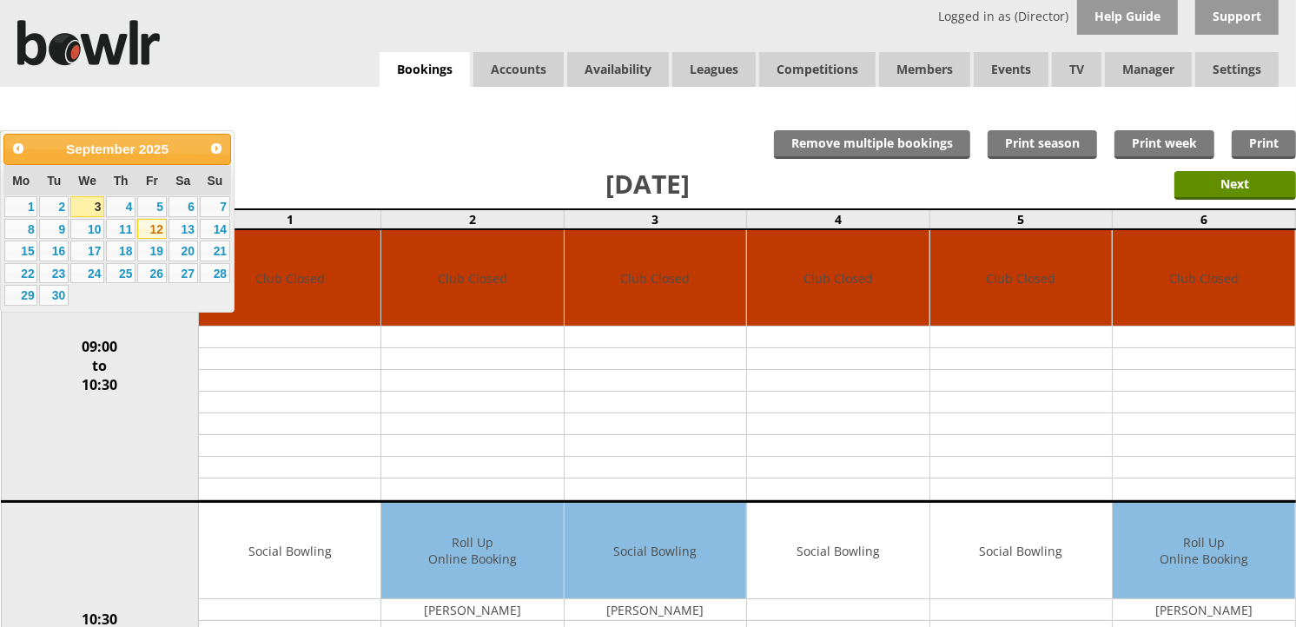
click at [142, 233] on link "12" at bounding box center [152, 229] width 30 height 21
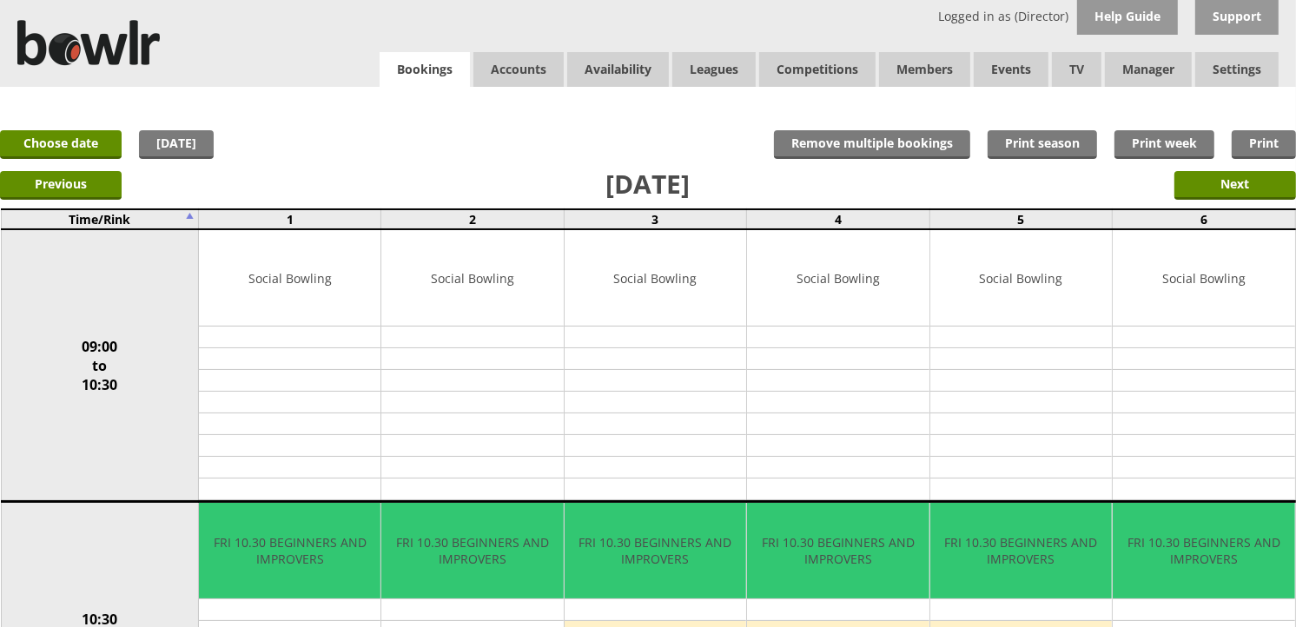
click at [440, 64] on link "Bookings" at bounding box center [424, 70] width 90 height 36
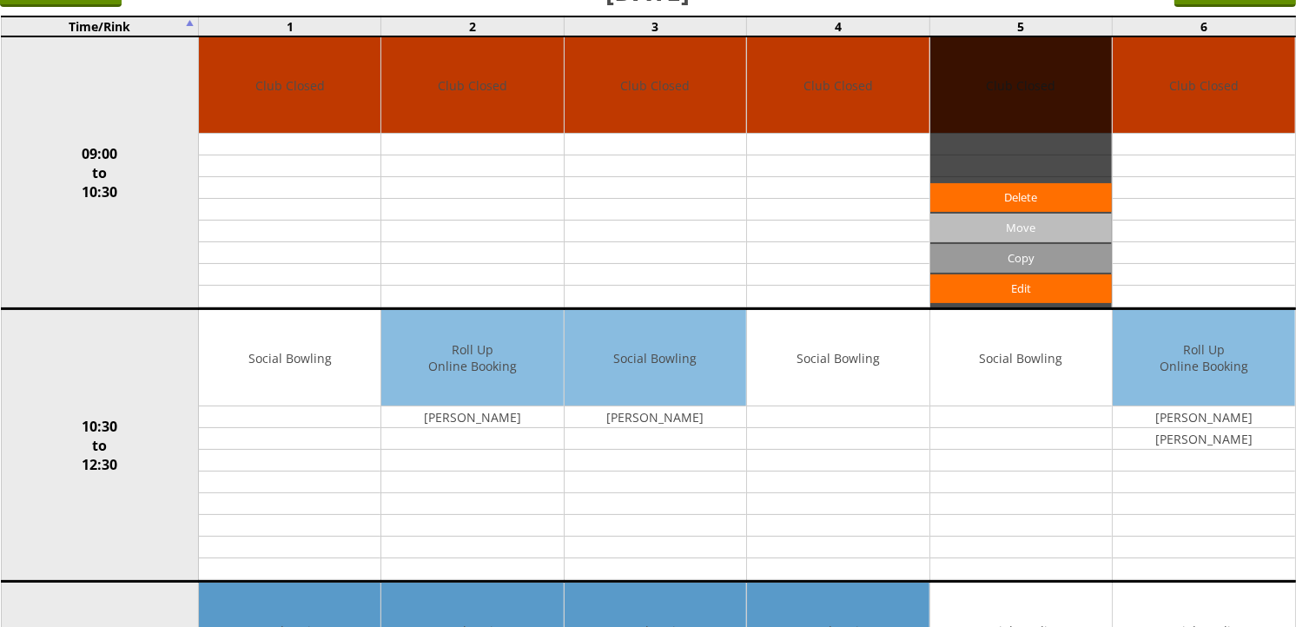
scroll to position [193, 0]
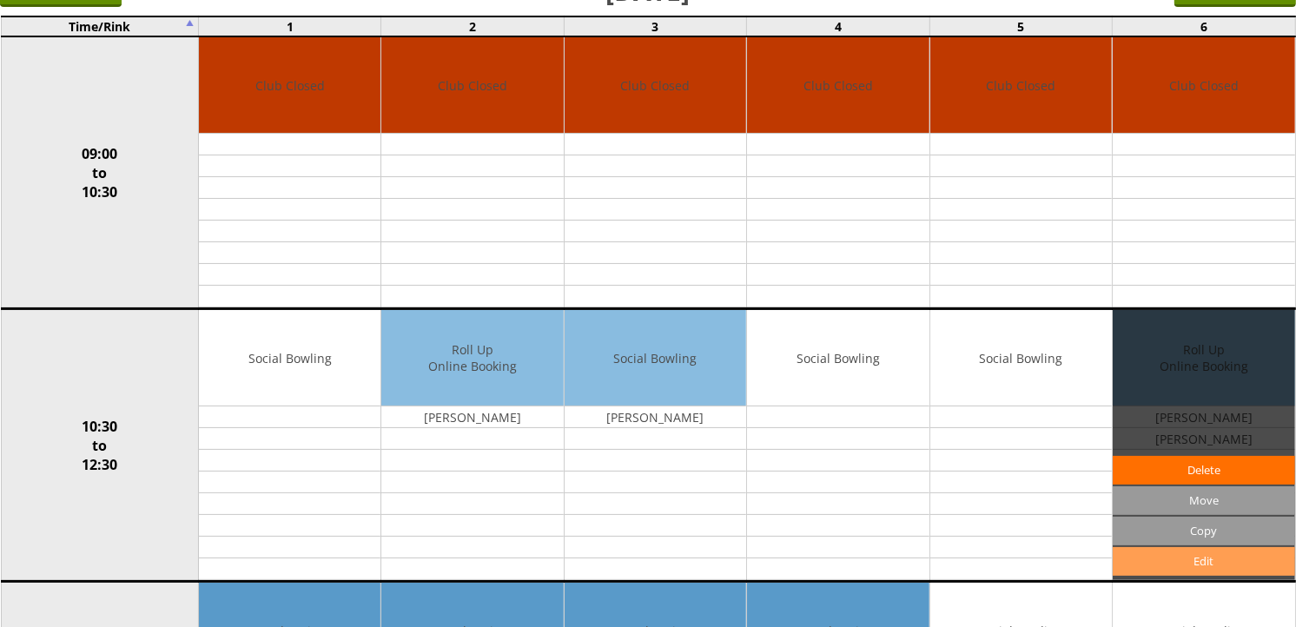
click at [1274, 571] on link "Edit" at bounding box center [1202, 561] width 181 height 29
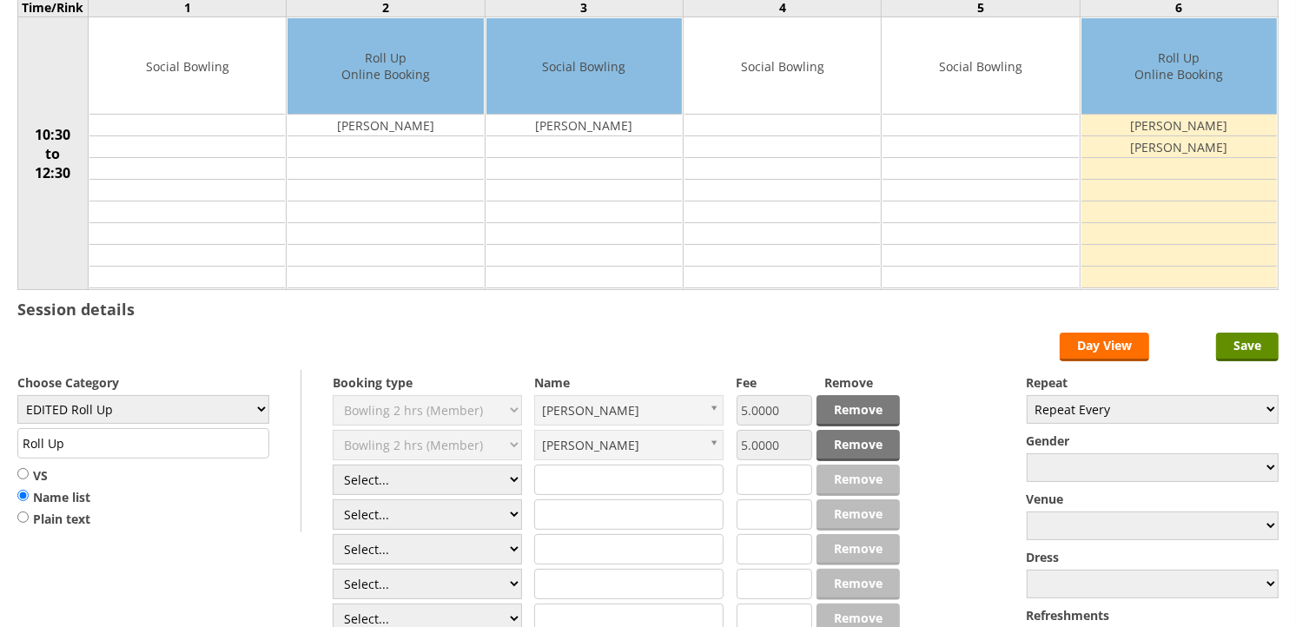
scroll to position [193, 0]
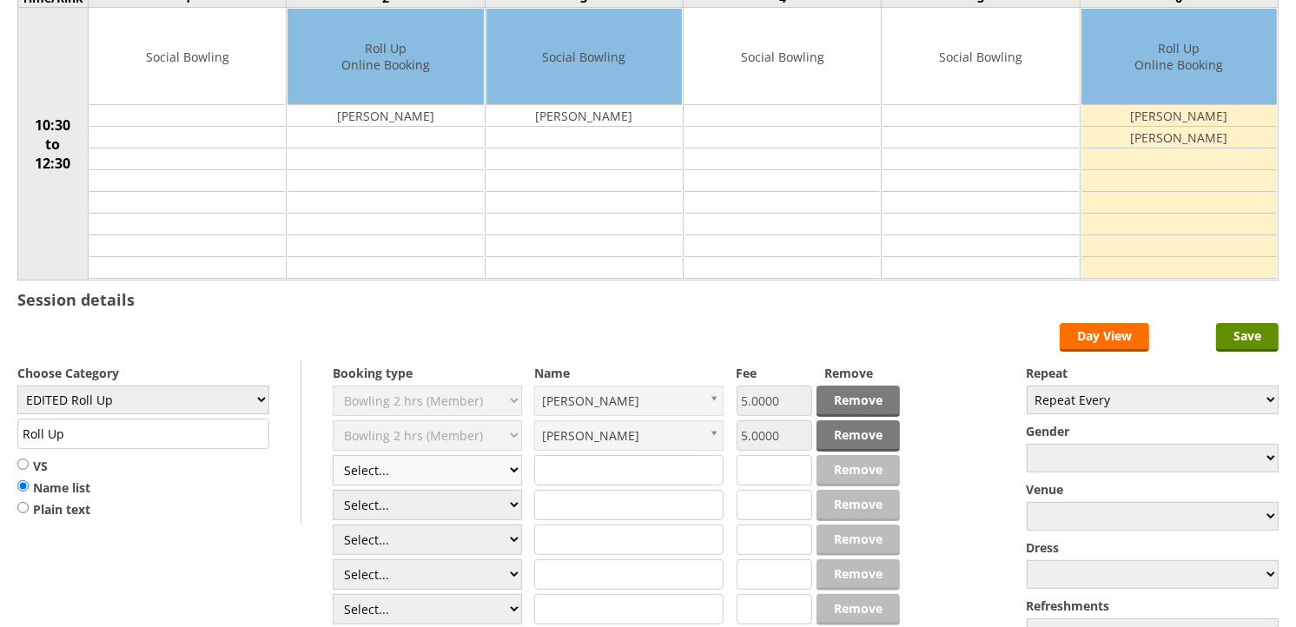
click at [491, 479] on select "Select... Club Competition (Member) Club Competition (Visitor) National (Member…" at bounding box center [427, 470] width 189 height 30
select select "1_50"
click at [333, 456] on select "Select... Club Competition (Member) Club Competition (Visitor) National (Member…" at bounding box center [427, 470] width 189 height 30
type input "EDITED Roll Up"
type input "5.0000"
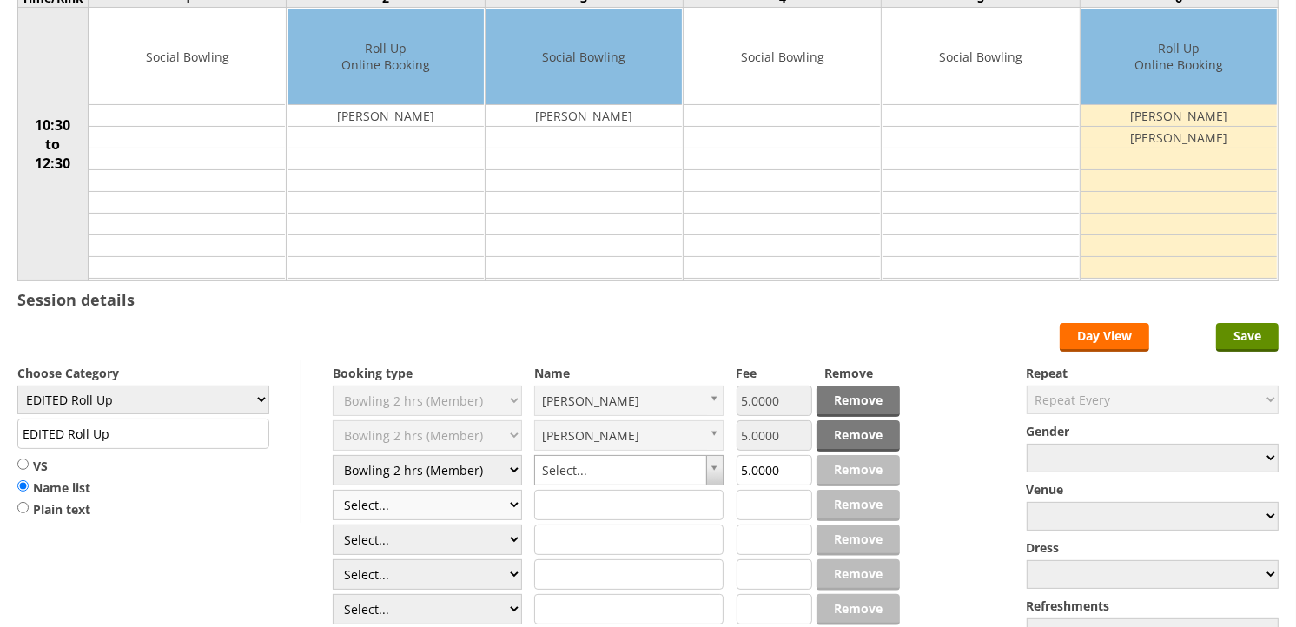
click at [472, 501] on select "Select... Club Competition (Member) Club Competition (Visitor) National (Member…" at bounding box center [427, 505] width 189 height 30
select select "1_50"
click at [333, 491] on select "Select... Club Competition (Member) Club Competition (Visitor) National (Member…" at bounding box center [427, 505] width 189 height 30
type input "5.0000"
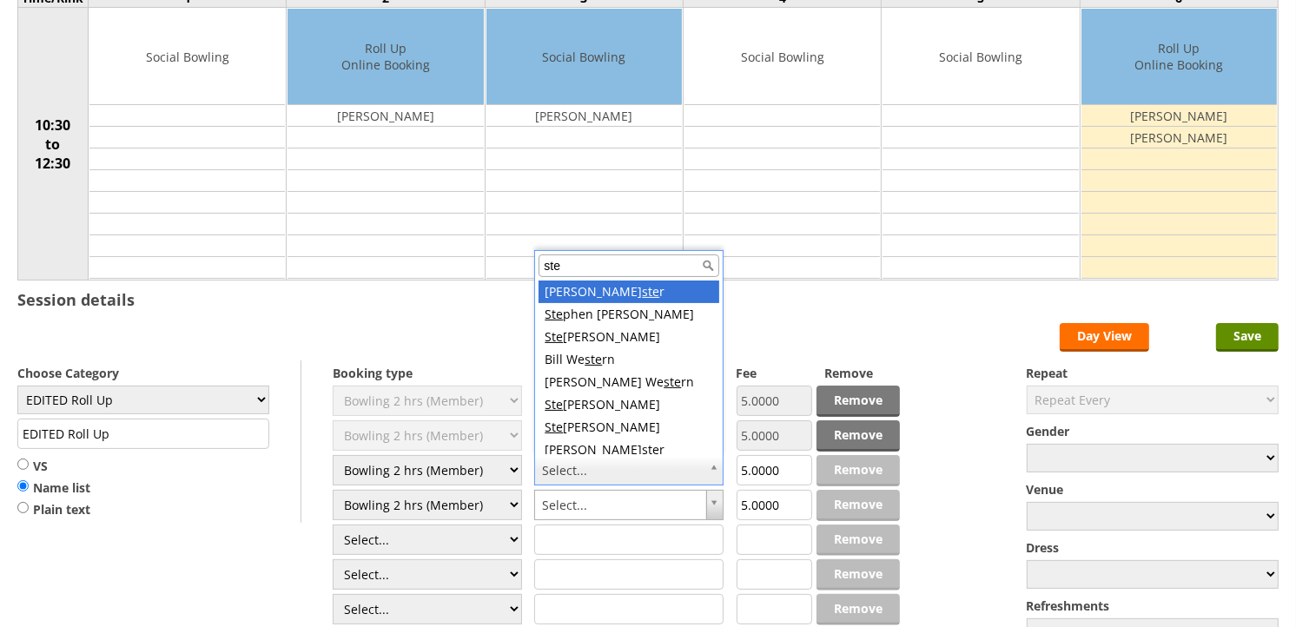
scroll to position [5, 0]
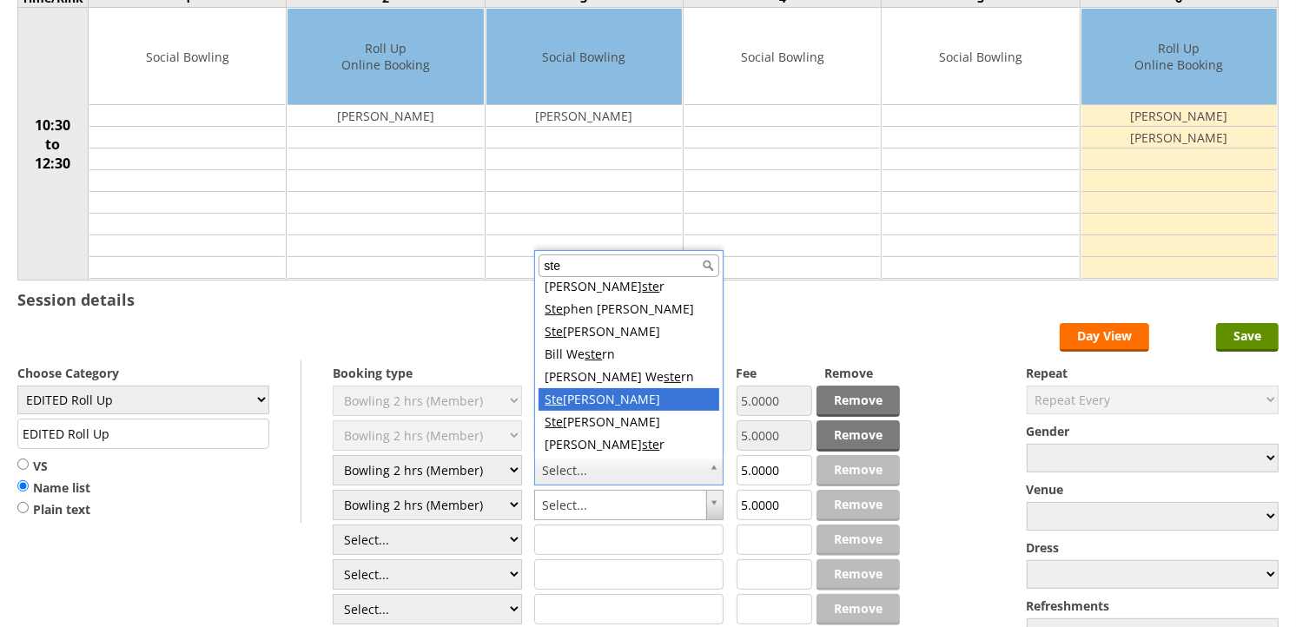
type input "ste"
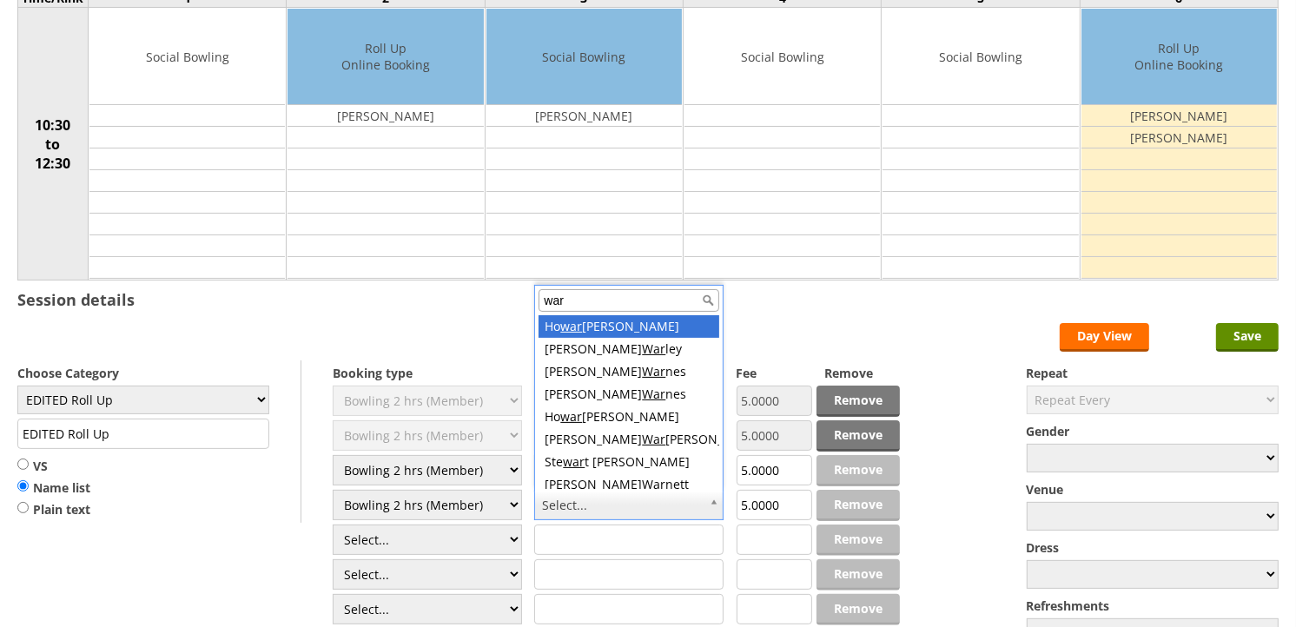
type input "warn"
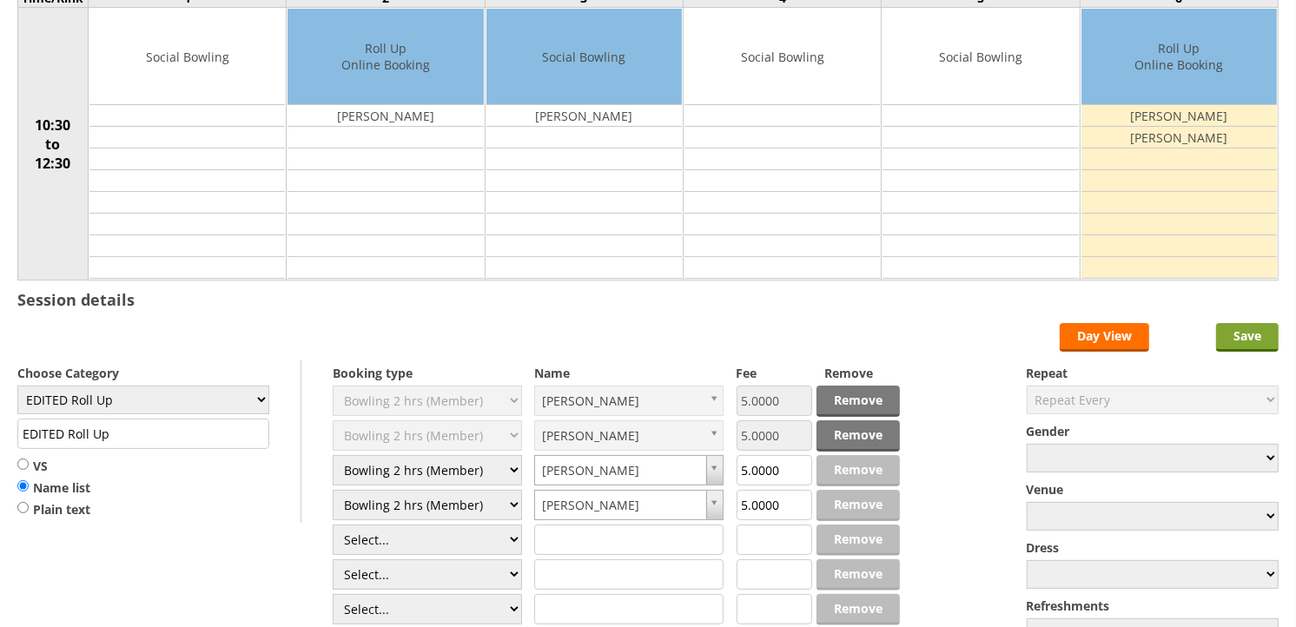
click at [1260, 334] on input "Save" at bounding box center [1247, 337] width 63 height 29
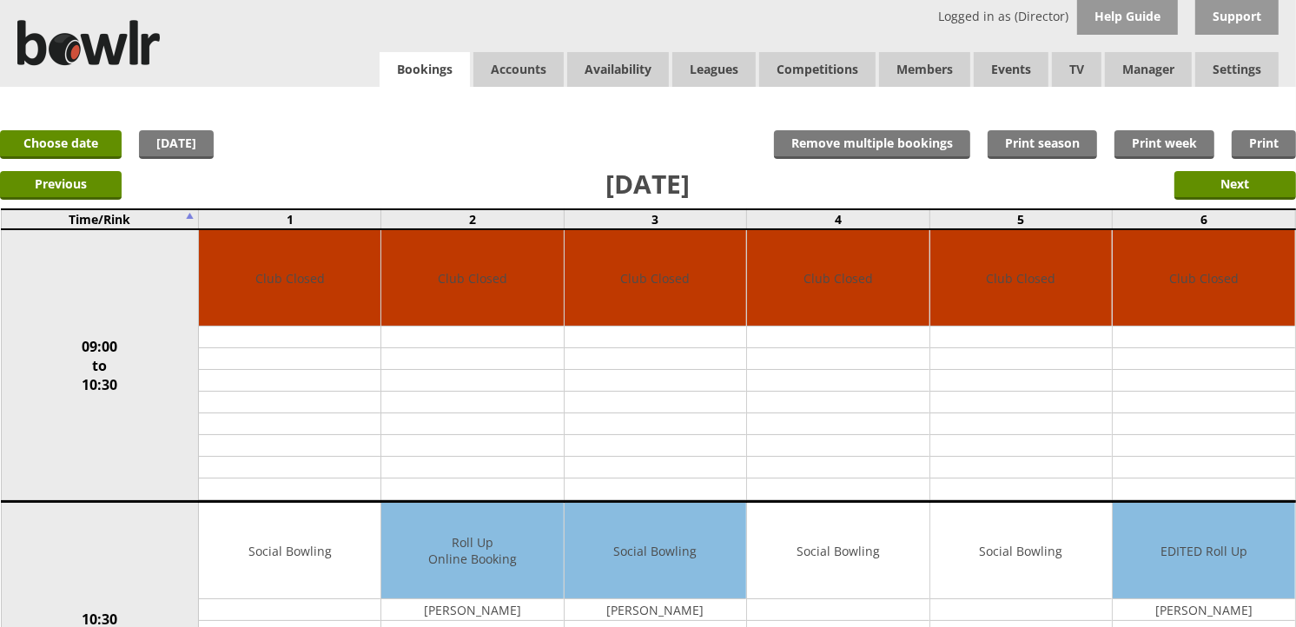
click at [449, 61] on link "Bookings" at bounding box center [424, 70] width 90 height 36
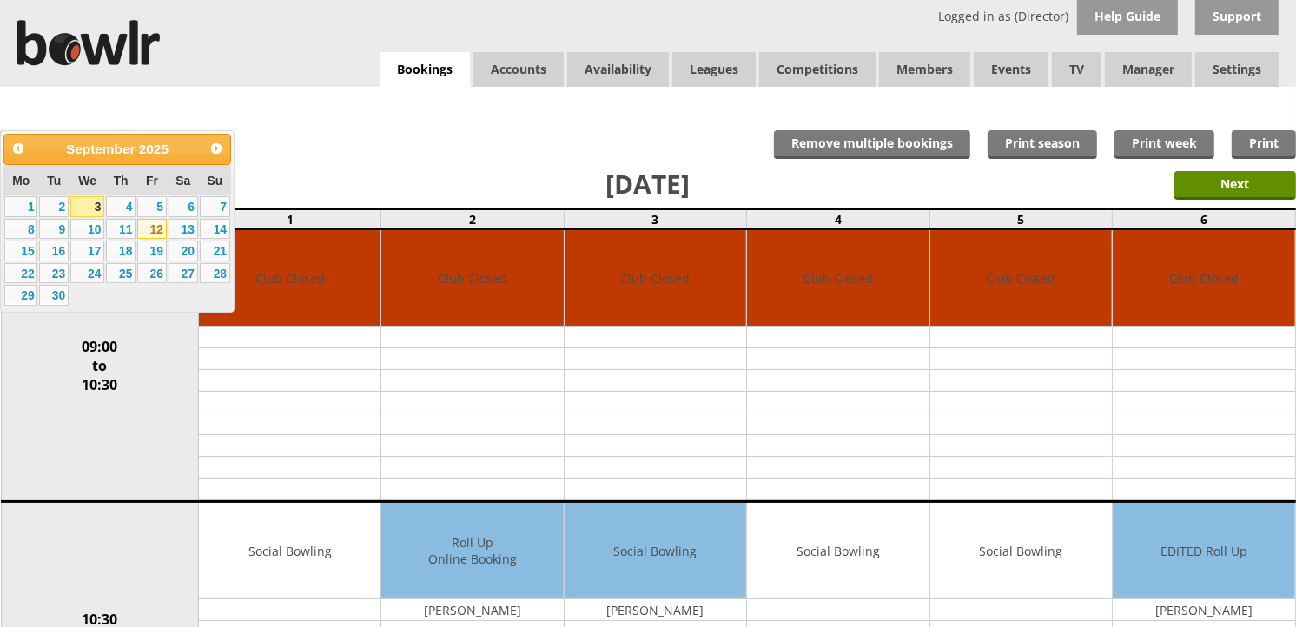
click at [148, 224] on link "12" at bounding box center [152, 229] width 30 height 21
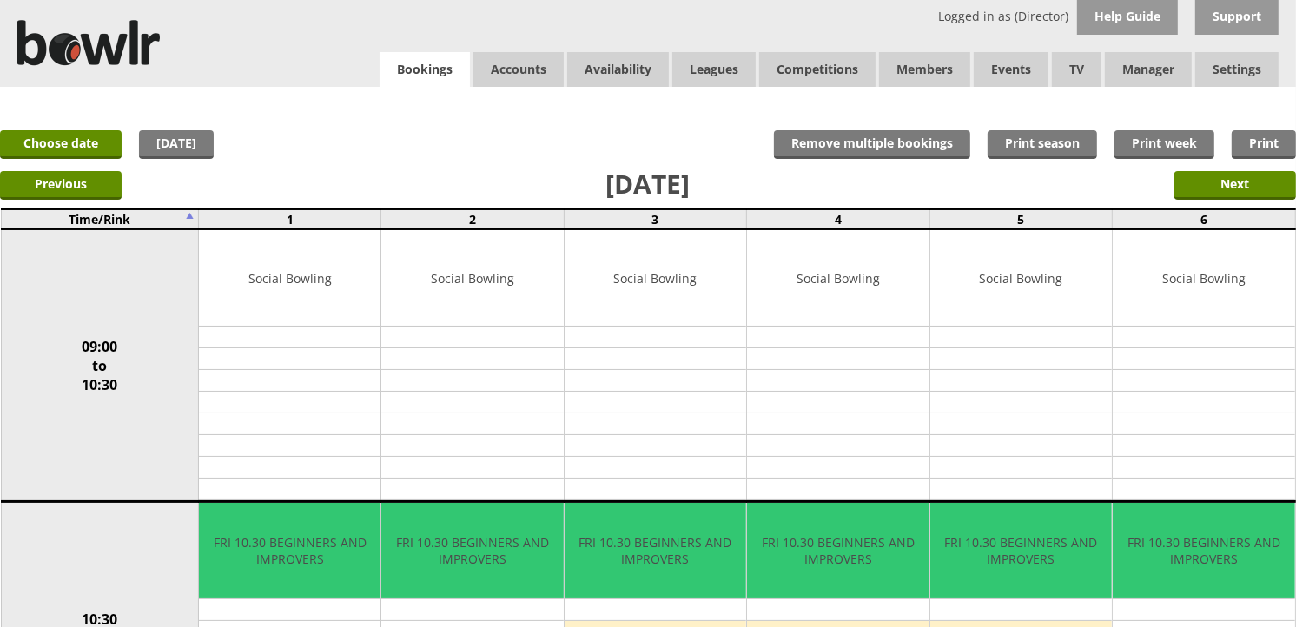
click at [387, 59] on link "Bookings" at bounding box center [424, 70] width 90 height 36
